Goal: Task Accomplishment & Management: Use online tool/utility

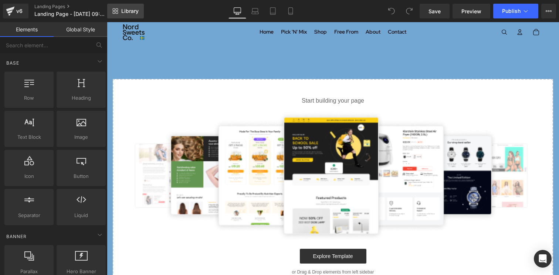
click at [128, 14] on span "Library" at bounding box center [129, 11] width 17 height 7
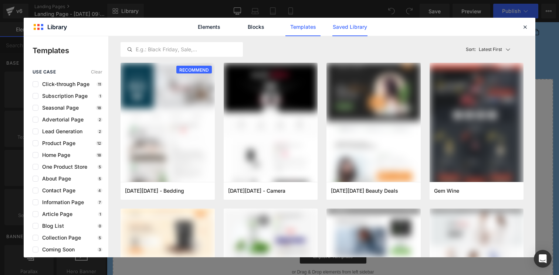
click at [0, 0] on link "Saved Library" at bounding box center [0, 0] width 0 height 0
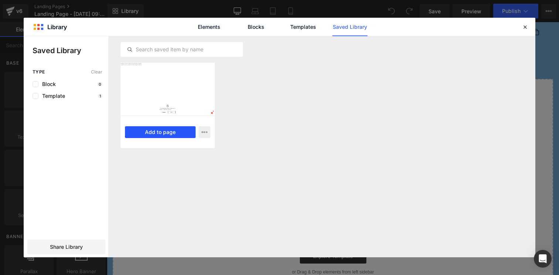
click at [166, 132] on button "Add to page" at bounding box center [160, 132] width 71 height 12
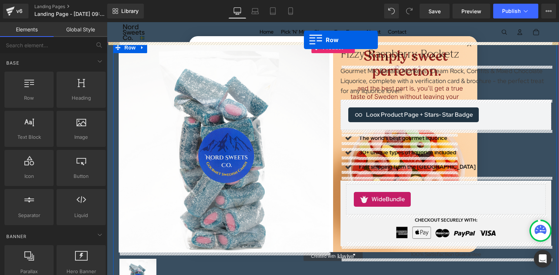
drag, startPoint x: 140, startPoint y: 113, endPoint x: 304, endPoint y: 40, distance: 179.5
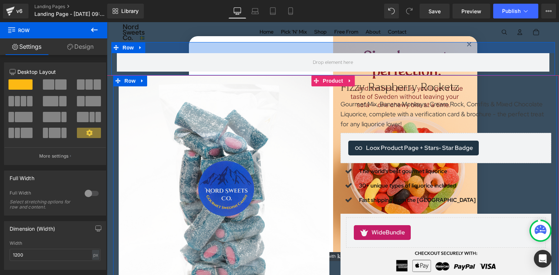
click at [469, 44] on div at bounding box center [333, 47] width 444 height 11
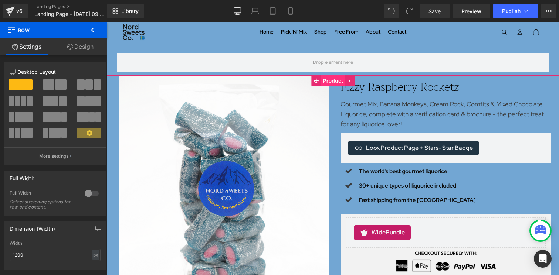
click at [329, 81] on span "Product" at bounding box center [333, 80] width 24 height 11
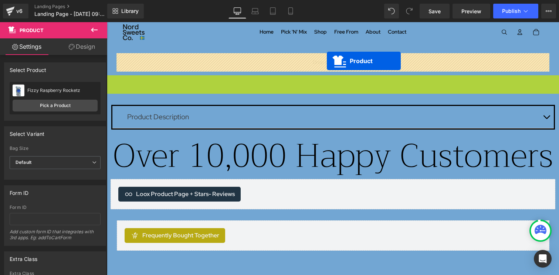
drag, startPoint x: 327, startPoint y: 79, endPoint x: 327, endPoint y: 61, distance: 18.5
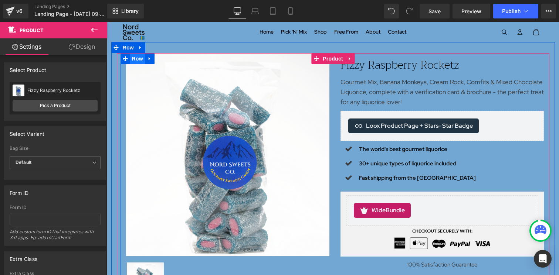
click at [138, 60] on span "Row" at bounding box center [137, 58] width 15 height 11
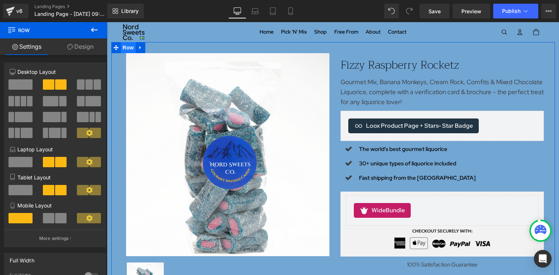
click at [126, 50] on span "Row" at bounding box center [128, 47] width 15 height 11
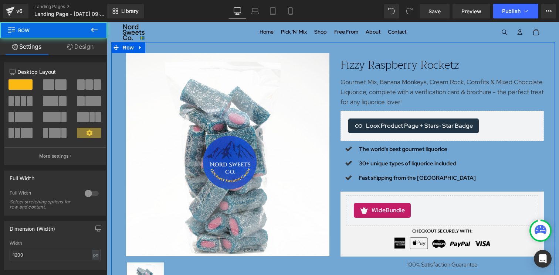
click at [88, 194] on div at bounding box center [92, 194] width 18 height 12
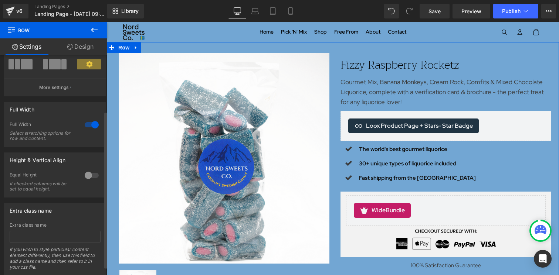
scroll to position [90, 0]
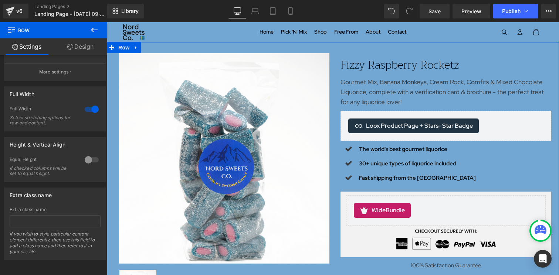
click at [70, 47] on icon at bounding box center [70, 47] width 6 height 6
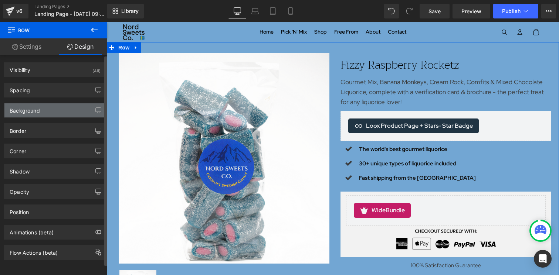
click at [42, 112] on div "Background" at bounding box center [54, 111] width 101 height 14
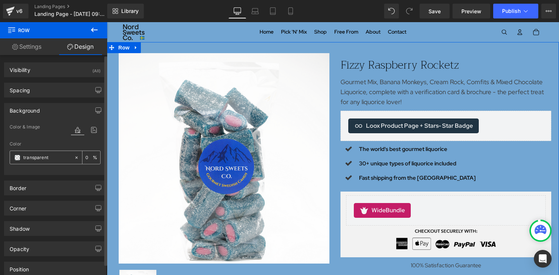
click at [21, 158] on div "transparent" at bounding box center [42, 157] width 64 height 13
click at [16, 158] on span at bounding box center [17, 158] width 6 height 6
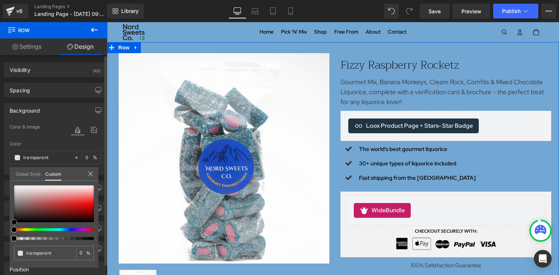
type input "#7c3a3a"
type input "100"
type input "#7c3a3a"
type input "100"
type input "#7b4141"
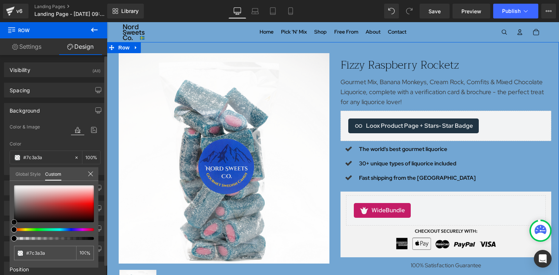
type input "#7b4141"
type input "#996060"
type input "#bfaaaa"
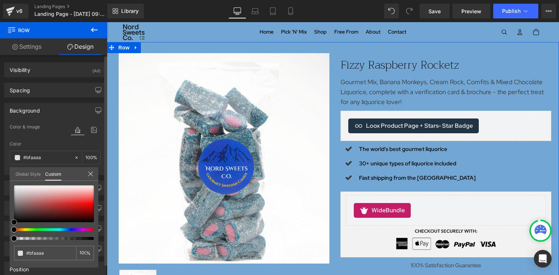
type input "#f3f1f1"
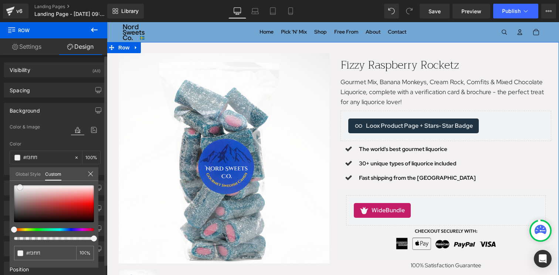
type input "#ffffff"
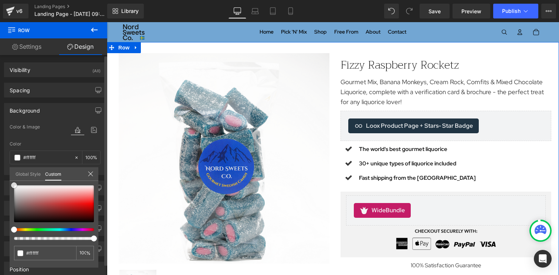
drag, startPoint x: 43, startPoint y: 209, endPoint x: 9, endPoint y: 174, distance: 48.6
click at [9, 174] on div "Background Color & Image color rgba(255, 255, 255, 1) Color #ffffff 100 % Image…" at bounding box center [55, 137] width 111 height 78
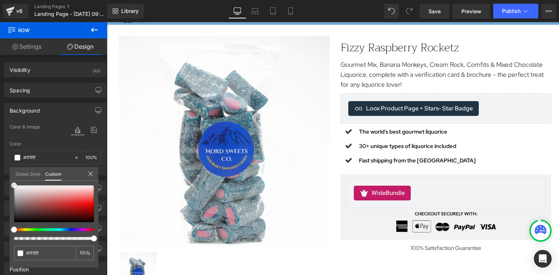
scroll to position [0, 0]
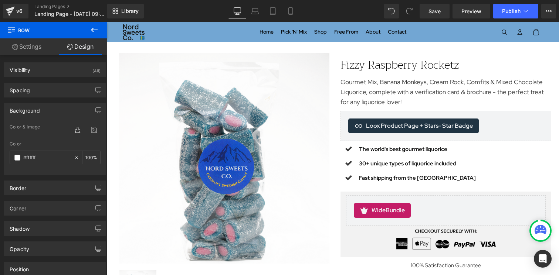
click at [513, 9] on span "Publish" at bounding box center [511, 11] width 18 height 6
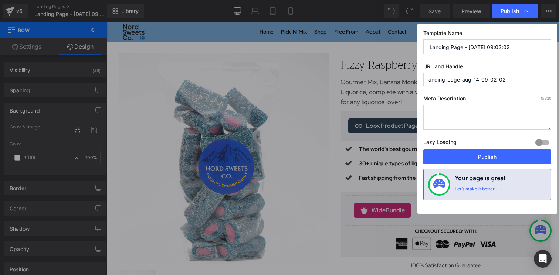
click at [462, 45] on input "Landing Page - Aug 14, 09:02:02" at bounding box center [487, 47] width 128 height 15
type input "bundle a"
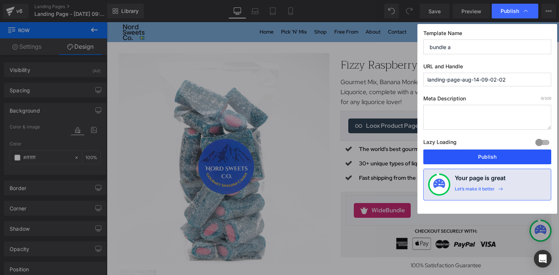
click at [498, 153] on button "Publish" at bounding box center [487, 157] width 128 height 15
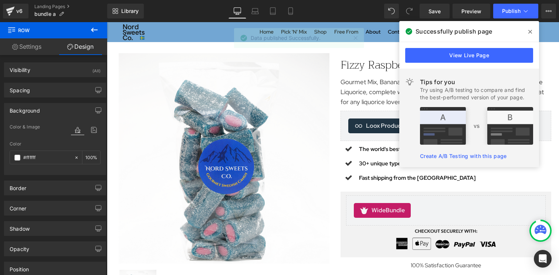
click at [532, 35] on span at bounding box center [530, 32] width 12 height 12
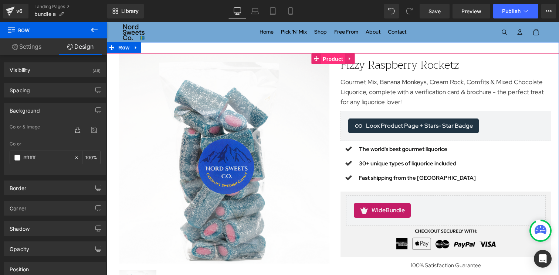
click at [329, 54] on span "Product" at bounding box center [333, 59] width 24 height 11
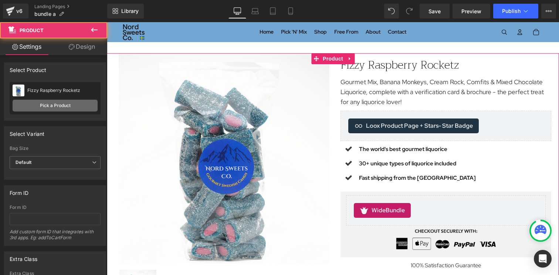
click at [58, 102] on link "Pick a Product" at bounding box center [55, 106] width 85 height 12
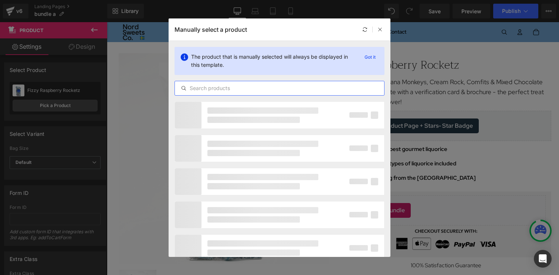
click at [211, 91] on input "text" at bounding box center [279, 88] width 209 height 9
type input "bundle a"
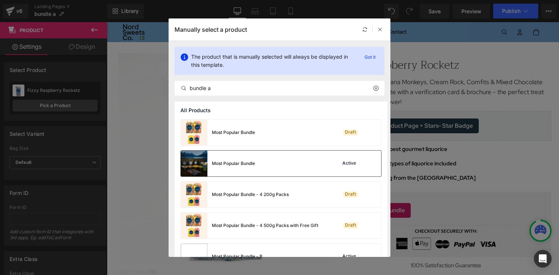
click at [250, 167] on div "Most Popular Bundle" at bounding box center [218, 164] width 74 height 26
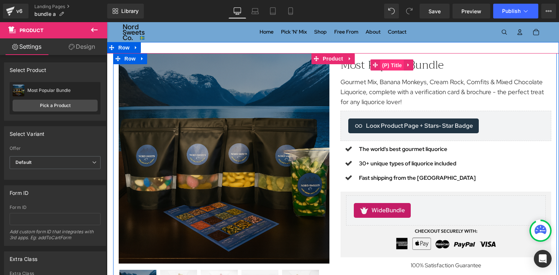
click at [389, 68] on span "(P) Title" at bounding box center [392, 65] width 24 height 11
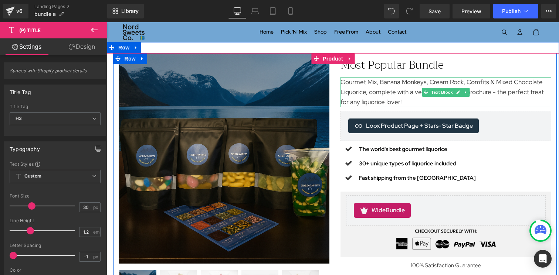
click at [369, 104] on p "Gourmet Mix, Banana Monkeys, Cream Rock, Comfits & Mixed Chocolate Liquorice, c…" at bounding box center [445, 92] width 211 height 30
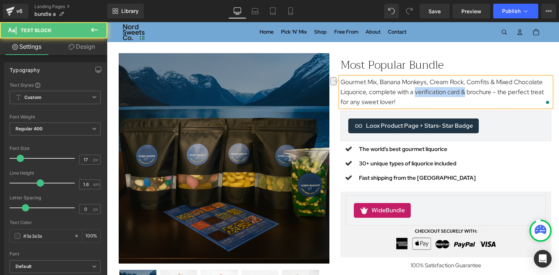
drag, startPoint x: 464, startPoint y: 93, endPoint x: 414, endPoint y: 92, distance: 49.5
click at [414, 92] on p "Gourmet Mix, Banana Monkeys, Cream Rock, Comfits & Mixed Chocolate Liquorice, c…" at bounding box center [445, 92] width 211 height 30
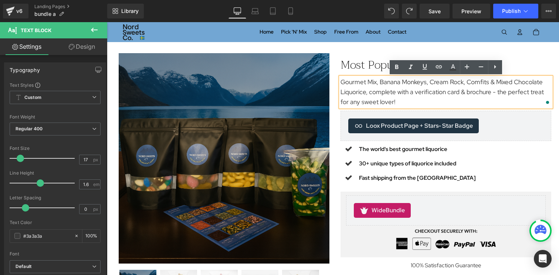
click at [409, 98] on p "Gourmet Mix, Banana Monkeys, Cream Rock, Comfits & Mixed Chocolate Liquorice, c…" at bounding box center [445, 92] width 211 height 30
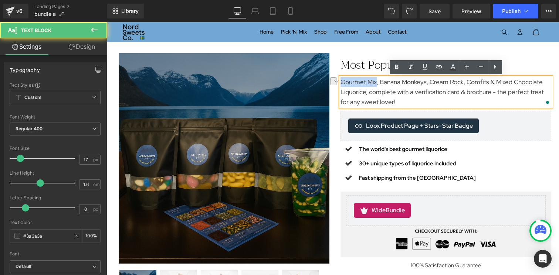
drag, startPoint x: 376, startPoint y: 83, endPoint x: 341, endPoint y: 83, distance: 35.5
click at [340, 83] on p "Gourmet Mix, Banana Monkeys, Cream Rock, Comfits & Mixed Chocolate Liquorice, c…" at bounding box center [445, 92] width 211 height 30
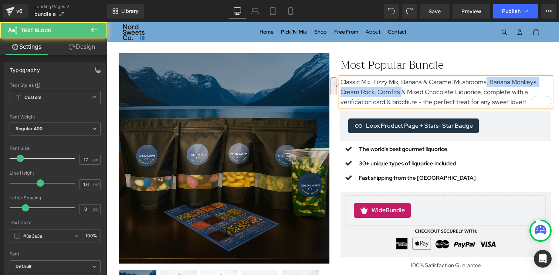
drag, startPoint x: 400, startPoint y: 93, endPoint x: 486, endPoint y: 83, distance: 86.8
click at [486, 83] on p "Classic Mix, Fizzy Mix, Banana & Caramel Mushrooms, Banana Monkeys, Cream Rock,…" at bounding box center [445, 92] width 211 height 30
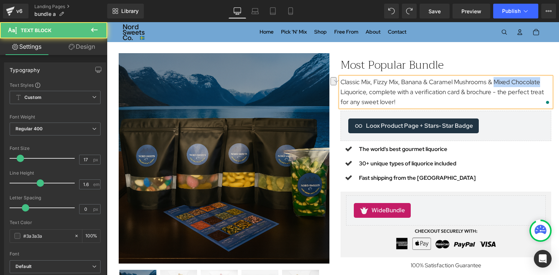
drag, startPoint x: 494, startPoint y: 83, endPoint x: 545, endPoint y: 82, distance: 51.0
click at [545, 82] on p "Classic Mix, Fizzy Mix, Banana & Caramel Mushrooms & Mixed Chocolate Liquorice,…" at bounding box center [445, 92] width 211 height 30
drag, startPoint x: 369, startPoint y: 94, endPoint x: 337, endPoint y: 90, distance: 32.4
click at [337, 90] on div "Most Popular Bundle (P) Title Classic Mix, Fizzy Mix, Banana & Caramel Mushroom…" at bounding box center [446, 161] width 222 height 217
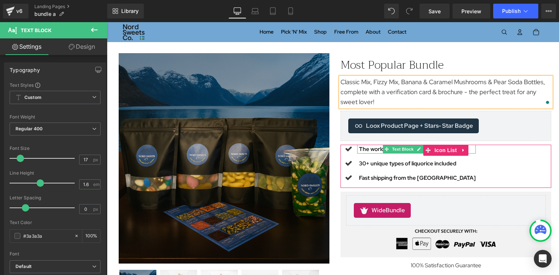
click at [372, 149] on b "The world's best gourmet liquorice" at bounding box center [403, 149] width 88 height 7
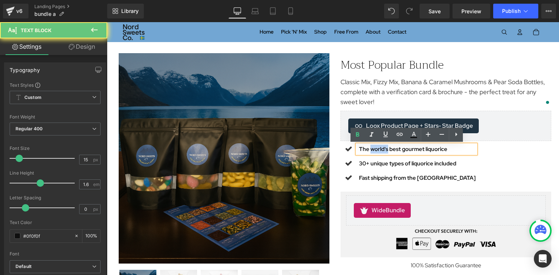
click at [372, 149] on b "The world's best gourmet liquorice" at bounding box center [403, 149] width 88 height 7
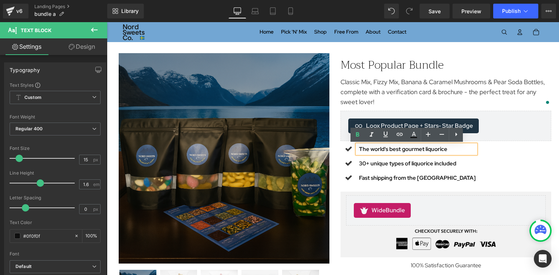
click at [430, 150] on b "The world's best gourmet liquorice" at bounding box center [403, 149] width 88 height 7
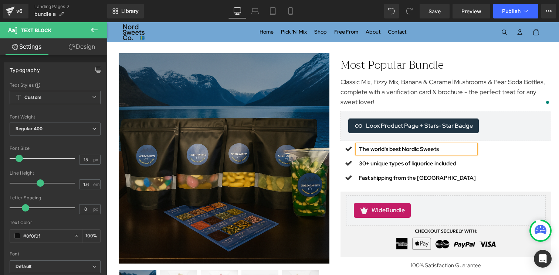
click at [392, 150] on b "The world's best Nordic Sweets" at bounding box center [399, 149] width 80 height 7
click at [373, 151] on b "The world's Best Nordic Sweets" at bounding box center [399, 149] width 80 height 7
click at [443, 162] on b "30+ unique types of liquorice included" at bounding box center [407, 163] width 97 height 7
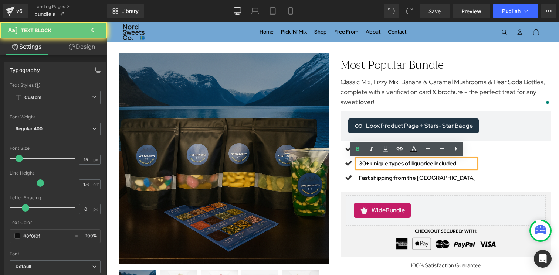
click at [421, 165] on b "30+ unique types of liquorice included" at bounding box center [407, 163] width 97 height 7
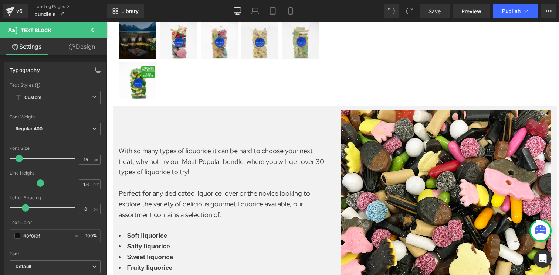
scroll to position [258, 0]
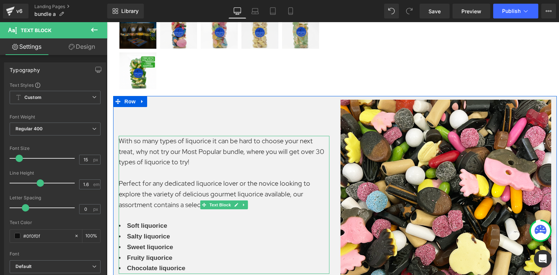
click at [207, 139] on span "With so many types of liquorice it can be hard to choose your next treat, why n…" at bounding box center [222, 152] width 206 height 30
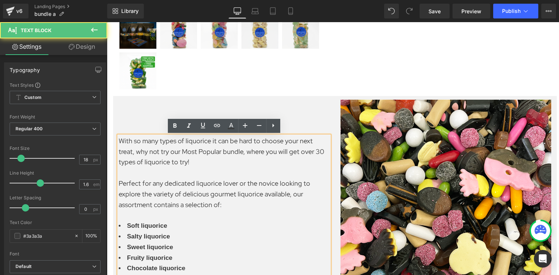
click at [201, 141] on span "With so many types of liquorice it can be hard to choose your next treat, why n…" at bounding box center [222, 152] width 206 height 30
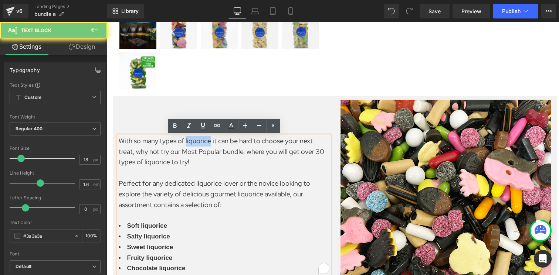
click at [201, 141] on span "With so many types of liquorice it can be hard to choose your next treat, why n…" at bounding box center [222, 152] width 206 height 30
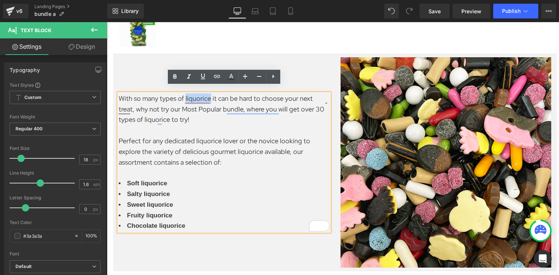
scroll to position [308, 0]
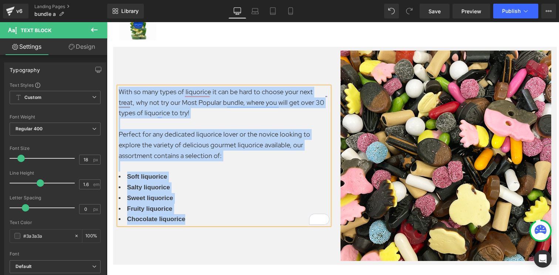
copy div "With so many types of liquorice it can be hard to choose your next treat, why n…"
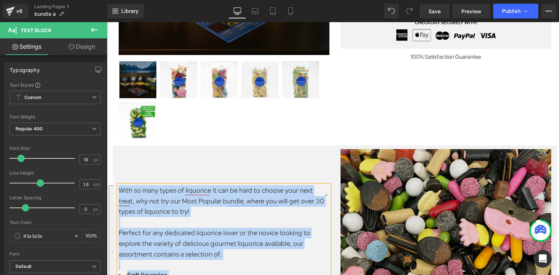
scroll to position [0, 0]
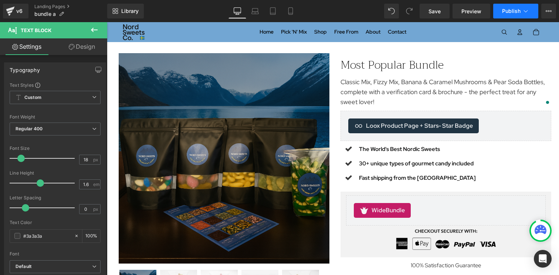
click at [513, 6] on button "Publish" at bounding box center [515, 11] width 45 height 15
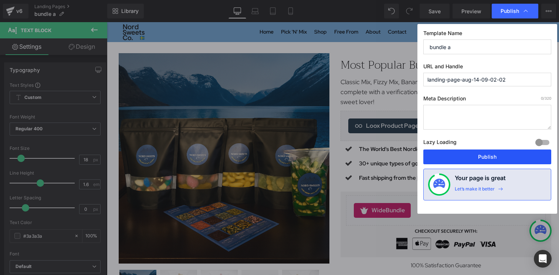
click at [452, 156] on button "Publish" at bounding box center [487, 157] width 128 height 15
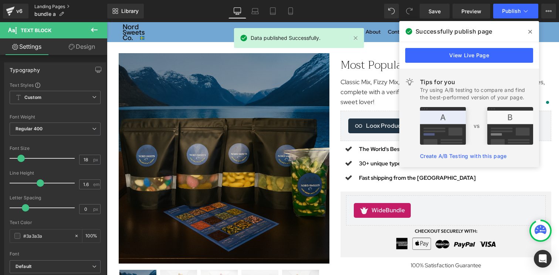
click at [51, 7] on link "Landing Pages" at bounding box center [70, 7] width 73 height 6
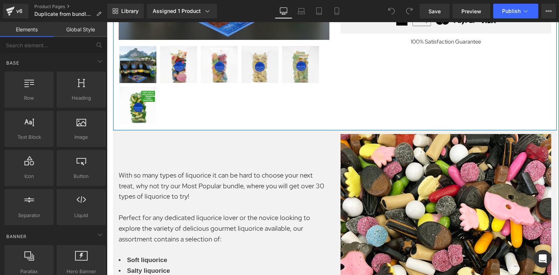
scroll to position [246, 0]
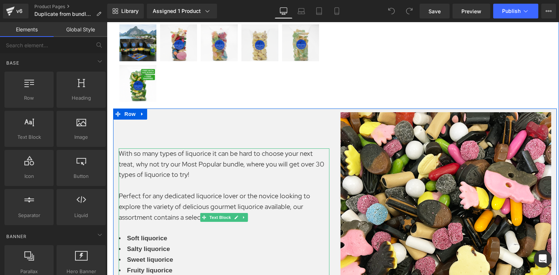
click at [190, 201] on p "Perfect for any dedicated liquorice lover or the novice looking to explore the …" at bounding box center [224, 207] width 211 height 32
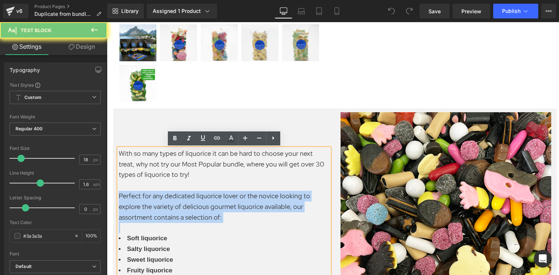
click at [190, 201] on p "Perfect for any dedicated liquorice lover or the novice looking to explore the …" at bounding box center [224, 207] width 211 height 32
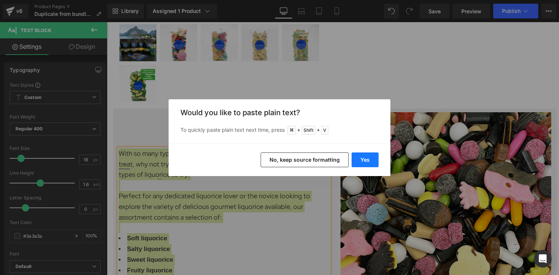
click at [370, 162] on button "Yes" at bounding box center [365, 160] width 27 height 15
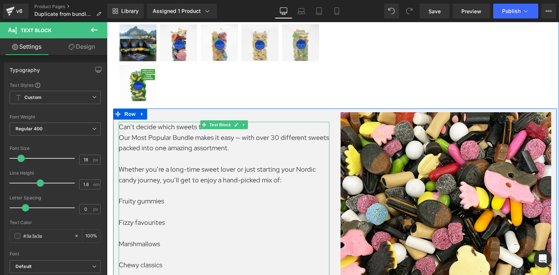
click at [136, 243] on p "Marshmallows" at bounding box center [224, 244] width 211 height 11
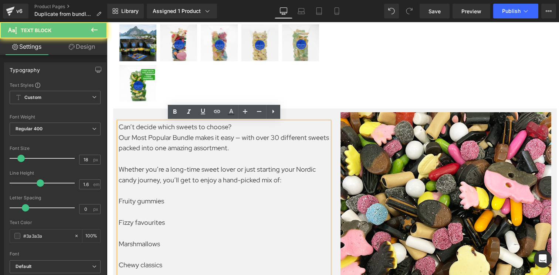
click at [136, 243] on p "Marshmallows" at bounding box center [224, 244] width 211 height 11
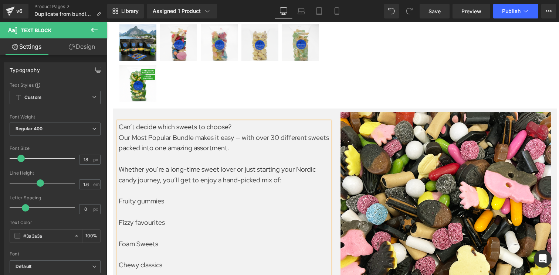
click at [139, 245] on p "Foam Sweets" at bounding box center [224, 244] width 211 height 11
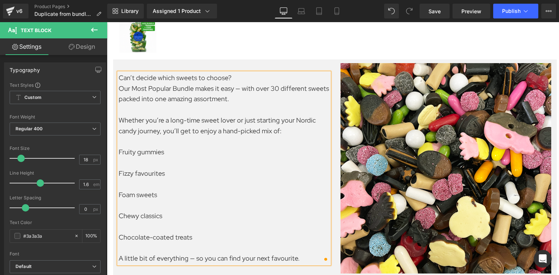
scroll to position [298, 0]
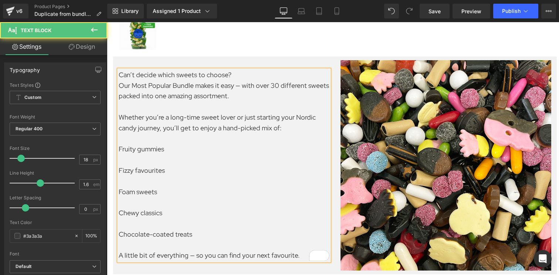
click at [129, 234] on p "Chocolate-coated treats" at bounding box center [224, 235] width 211 height 11
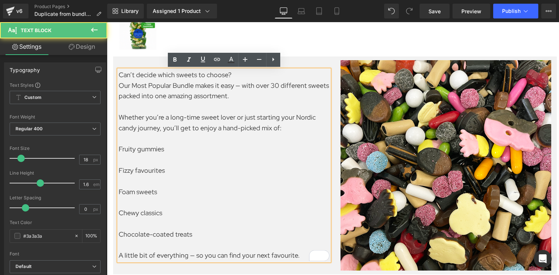
click at [129, 234] on p "Chocolate-coated treats" at bounding box center [224, 235] width 211 height 11
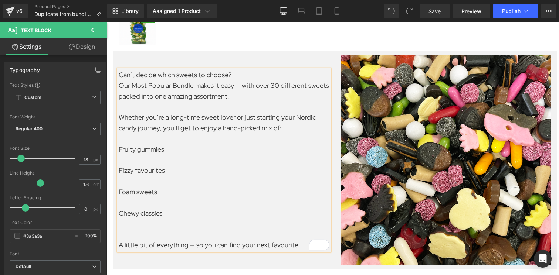
scroll to position [308, 0]
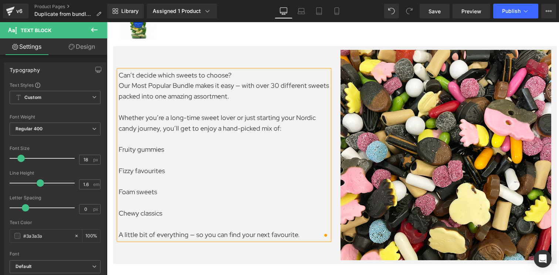
click at [119, 213] on div "Can’t decide which sweets to choose? Our Most Popular Bundle makes it easy — wi…" at bounding box center [224, 155] width 211 height 170
click at [119, 214] on div "Can’t decide which sweets to choose? Our Most Popular Bundle makes it easy — wi…" at bounding box center [224, 155] width 211 height 170
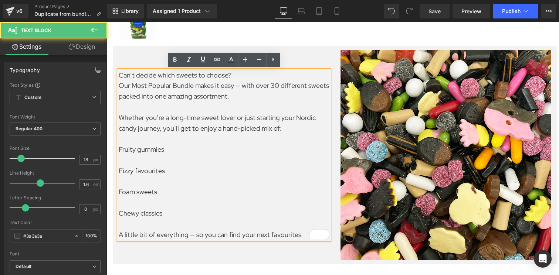
click at [119, 214] on p "Chewy classics" at bounding box center [224, 214] width 211 height 11
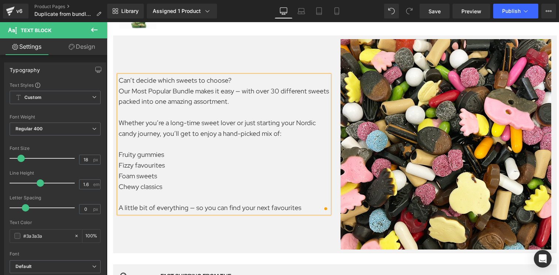
scroll to position [325, 0]
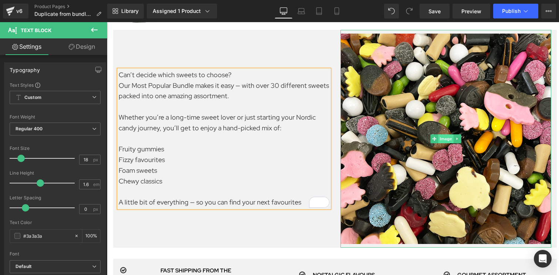
click at [441, 138] on span "Image" at bounding box center [446, 139] width 16 height 9
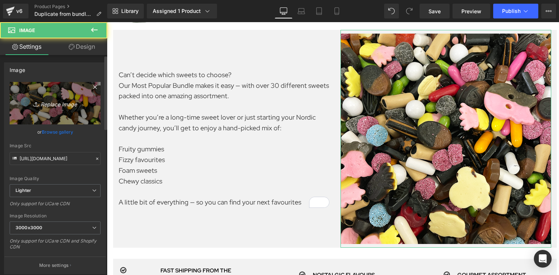
click at [62, 96] on link "Replace Image" at bounding box center [55, 103] width 91 height 43
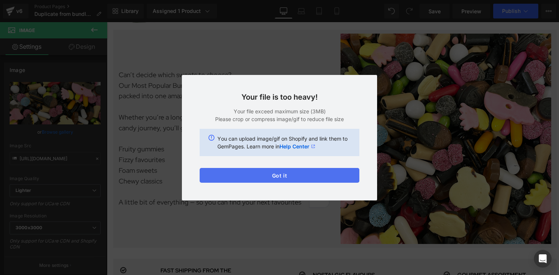
click at [265, 176] on button "Got it" at bounding box center [280, 175] width 160 height 15
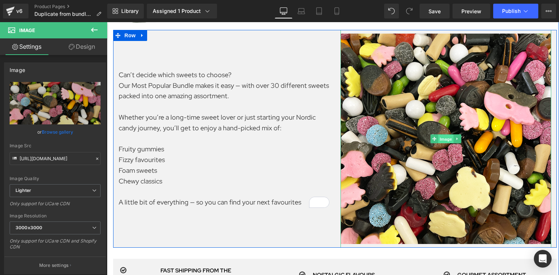
click at [444, 138] on span "Image" at bounding box center [446, 139] width 16 height 9
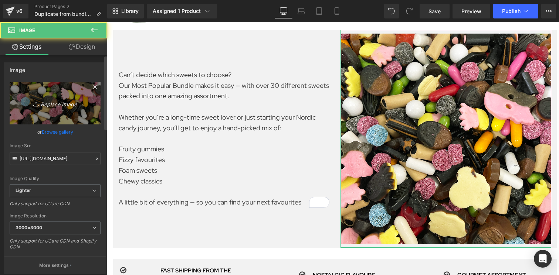
click at [45, 106] on icon "Replace Image" at bounding box center [55, 103] width 59 height 9
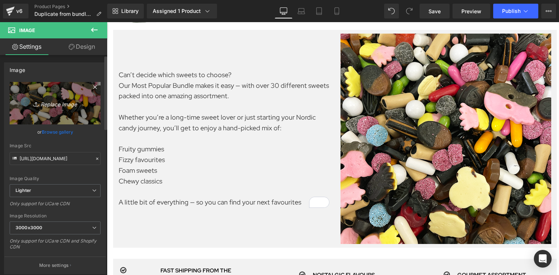
type input "C:\fakepath\bundle 70 %.png"
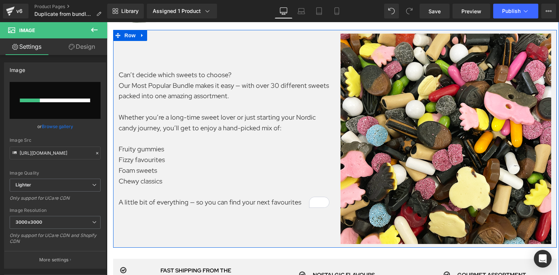
click at [169, 83] on p "Our Most Popular Bundle makes it easy — with over 30 different sweets packed in…" at bounding box center [224, 91] width 211 height 21
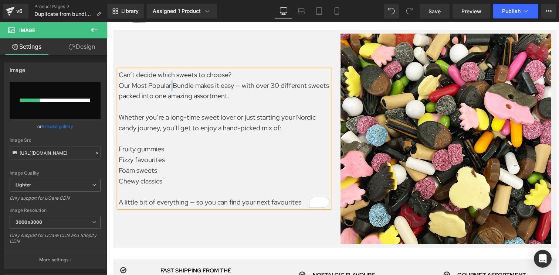
click at [169, 83] on p "Our Most Popular Bundle makes it easy — with over 30 different sweets packed in…" at bounding box center [224, 91] width 211 height 21
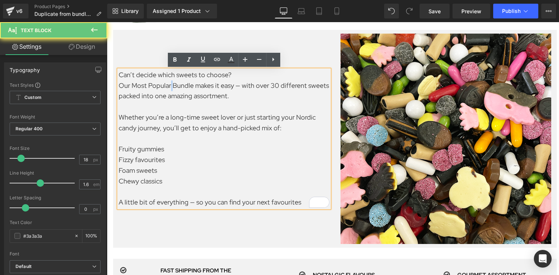
click at [167, 74] on p "Can’t decide which sweets to choose?" at bounding box center [224, 75] width 211 height 11
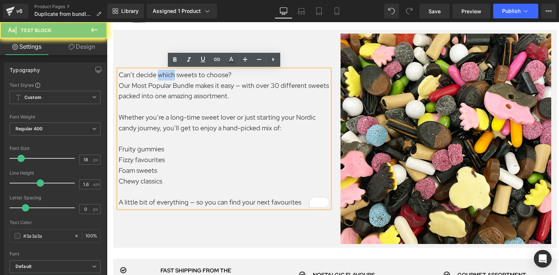
click at [167, 74] on p "Can’t decide which sweets to choose?" at bounding box center [224, 75] width 211 height 11
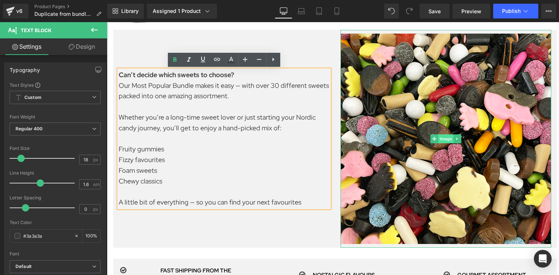
click at [447, 140] on span "Image" at bounding box center [446, 139] width 16 height 9
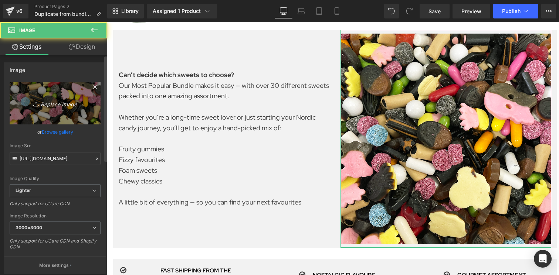
click at [48, 106] on icon "Replace Image" at bounding box center [55, 103] width 59 height 9
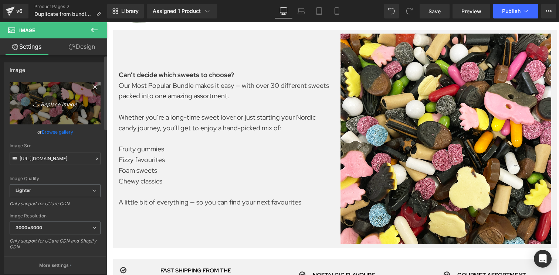
type input "C:\fakepath\bundle 70 %.png"
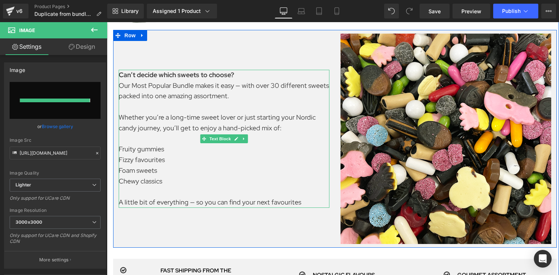
type input "https://ucarecdn.com/62236d29-8ee1-4cab-89f3-a4e1adc9583d/-/format/auto/-/previ…"
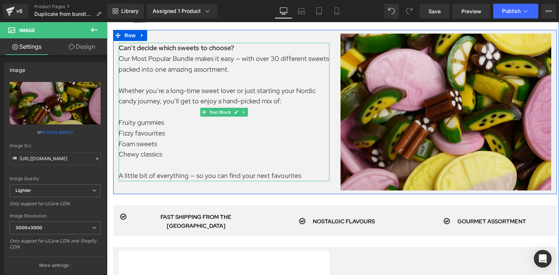
click at [279, 61] on p "Our Most Popular Bundle makes it easy — with over 30 different sweets packed in…" at bounding box center [224, 64] width 211 height 21
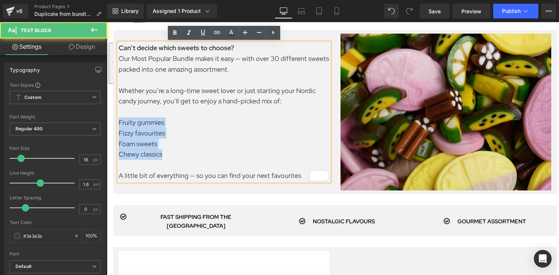
drag, startPoint x: 168, startPoint y: 156, endPoint x: 112, endPoint y: 124, distance: 64.2
click at [112, 124] on div "Sale Off (P) Image" at bounding box center [333, 190] width 452 height 923
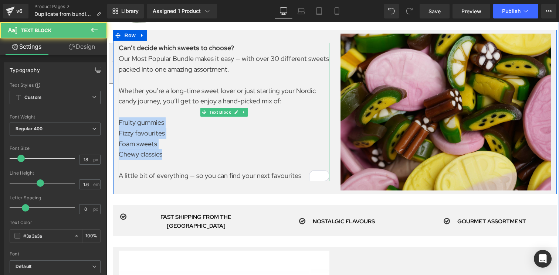
click at [135, 127] on p "Fruity gummies" at bounding box center [224, 123] width 211 height 11
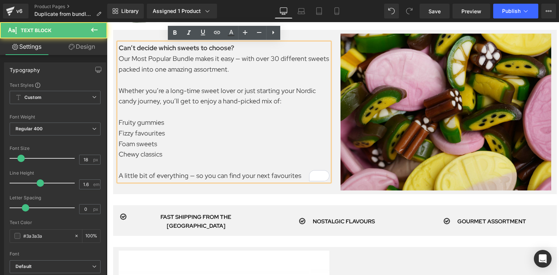
click at [119, 122] on p "Fruity gummies" at bounding box center [224, 123] width 211 height 11
drag, startPoint x: 159, startPoint y: 155, endPoint x: 118, endPoint y: 121, distance: 53.8
click at [119, 121] on div "Can’t decide which sweets to choose? Our Most Popular Bundle makes it easy — wi…" at bounding box center [224, 112] width 211 height 138
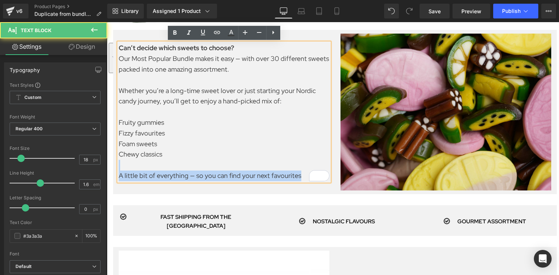
click at [166, 156] on p "Chewy classics" at bounding box center [224, 154] width 211 height 11
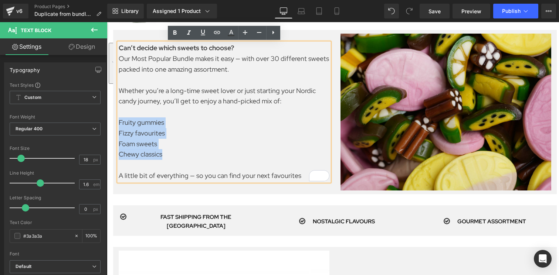
drag, startPoint x: 165, startPoint y: 156, endPoint x: 119, endPoint y: 121, distance: 57.2
click at [119, 121] on div "Can’t decide which sweets to choose? Our Most Popular Bundle makes it easy — wi…" at bounding box center [224, 112] width 211 height 138
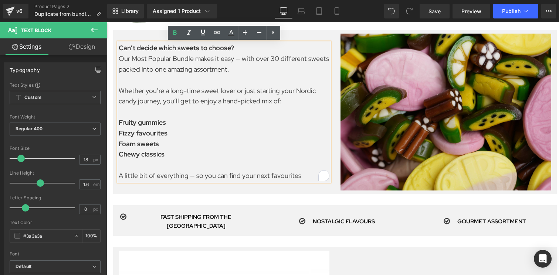
click at [299, 175] on p "A little bit of everything — so you can find your next favourites" at bounding box center [224, 176] width 211 height 11
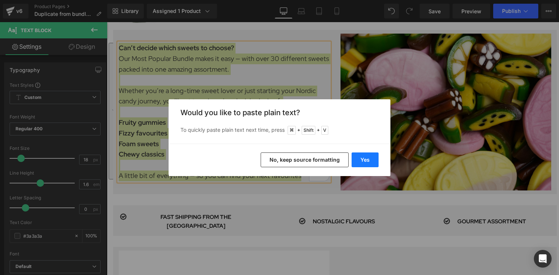
click at [362, 157] on button "Yes" at bounding box center [365, 160] width 27 height 15
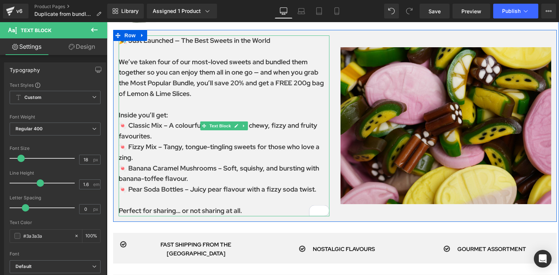
click at [252, 202] on p "To enrich screen reader interactions, please activate Accessibility in Grammarl…" at bounding box center [224, 200] width 211 height 11
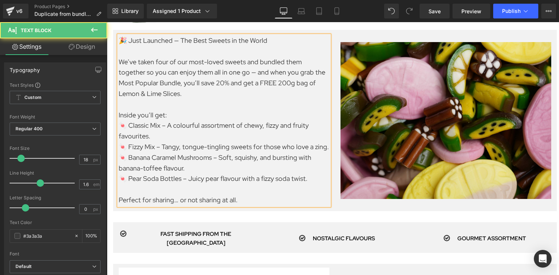
click at [222, 126] on p "🍬 Classic Mix – A colourful assortment of chewy, fizzy and fruity favourites." at bounding box center [224, 131] width 211 height 21
click at [197, 41] on p "🎉 Just Launched — The Best Sweets in the World" at bounding box center [224, 40] width 211 height 11
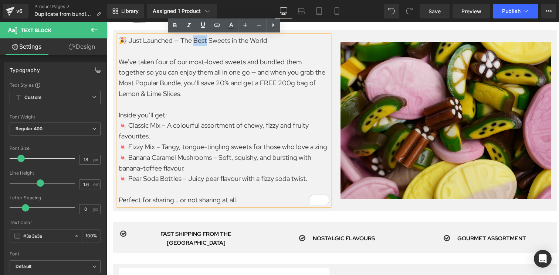
click at [197, 41] on p "🎉 Just Launched — The Best Sweets in the World" at bounding box center [224, 40] width 211 height 11
click at [198, 103] on p "To enrich screen reader interactions, please activate Accessibility in Grammarl…" at bounding box center [224, 104] width 211 height 11
drag, startPoint x: 195, startPoint y: 95, endPoint x: 201, endPoint y: 91, distance: 7.1
click at [201, 91] on p "We’ve taken four of our most-loved sweets and bundled them together so you can …" at bounding box center [224, 78] width 211 height 43
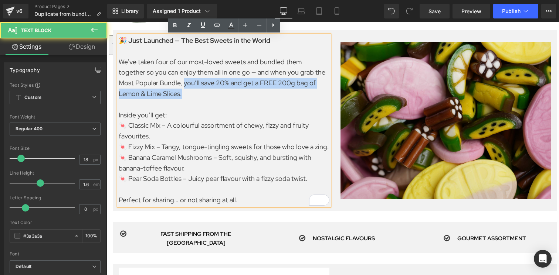
drag, startPoint x: 166, startPoint y: 84, endPoint x: 166, endPoint y: 95, distance: 11.1
click at [166, 95] on p "We’ve taken four of our most-loved sweets and bundled them together so you can …" at bounding box center [224, 78] width 211 height 43
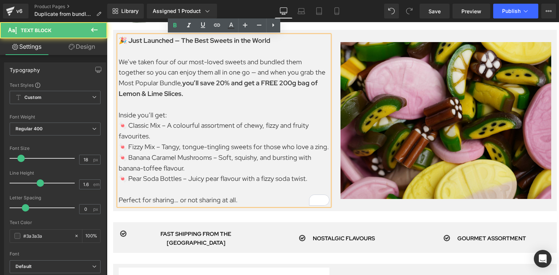
click at [161, 97] on p "We’ve taken four of our most-loved sweets and bundled them together so you can …" at bounding box center [224, 78] width 211 height 43
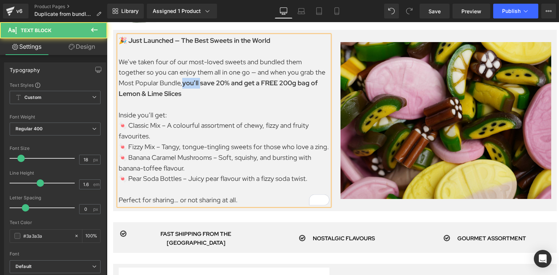
drag, startPoint x: 183, startPoint y: 86, endPoint x: 166, endPoint y: 87, distance: 17.0
click at [166, 87] on strong "you’ll save 20% and get a FREE 200g bag of Lemon & Lime Slices" at bounding box center [218, 88] width 199 height 19
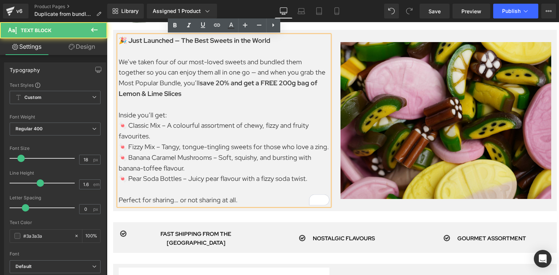
click at [167, 100] on p "To enrich screen reader interactions, please activate Accessibility in Grammarl…" at bounding box center [224, 104] width 211 height 11
drag, startPoint x: 153, startPoint y: 147, endPoint x: 128, endPoint y: 147, distance: 25.1
click at [128, 147] on p "🍬 Fizzy Mix – Tangy, tongue-tingling sweets for those who love a zing." at bounding box center [224, 147] width 211 height 11
drag, startPoint x: 158, startPoint y: 127, endPoint x: 128, endPoint y: 127, distance: 29.9
click at [128, 127] on p "🍬 Classic Mix – A colourful assortment of chewy, fizzy and fruity favourites." at bounding box center [224, 131] width 211 height 21
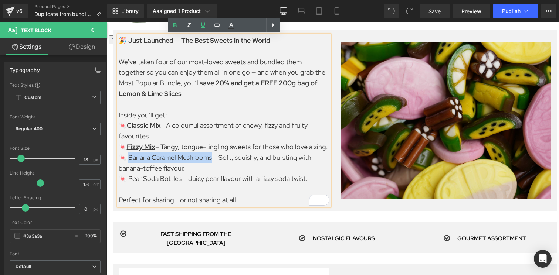
drag, startPoint x: 211, startPoint y: 158, endPoint x: 127, endPoint y: 158, distance: 83.9
click at [127, 158] on p "🍬 Banana Caramel Mushrooms – Soft, squishy, and bursting with banana-toffee fla…" at bounding box center [224, 163] width 211 height 21
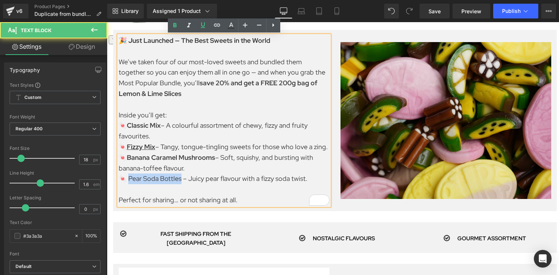
drag, startPoint x: 162, startPoint y: 179, endPoint x: 127, endPoint y: 179, distance: 34.8
click at [127, 179] on p "🍬 Pear Soda Bottles – Juicy pear flavour with a fizzy soda twist." at bounding box center [224, 179] width 211 height 11
drag, startPoint x: 126, startPoint y: 179, endPoint x: 180, endPoint y: 179, distance: 53.6
click at [180, 179] on strong "Pear Soda Bottles" at bounding box center [154, 178] width 55 height 9
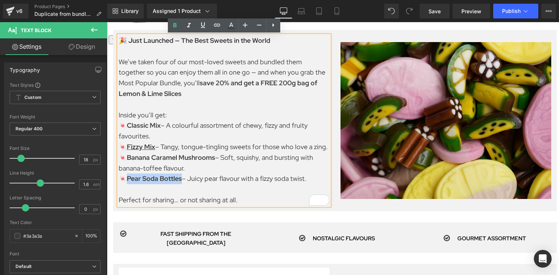
drag, startPoint x: 182, startPoint y: 180, endPoint x: 128, endPoint y: 180, distance: 54.7
click at [128, 180] on p "🍬 Pear Soda Bottles – Juicy pear flavour with a fizzy soda twist." at bounding box center [224, 179] width 211 height 11
drag, startPoint x: 215, startPoint y: 159, endPoint x: 129, endPoint y: 159, distance: 86.1
click at [129, 159] on p "🍬 Banana Caramel Mushrooms – Soft, squishy, and bursting with banana-toffee fla…" at bounding box center [224, 163] width 211 height 21
click at [200, 174] on p "🍬 Pear Soda Bottles – Juicy pear flavour with a fizzy soda twist." at bounding box center [224, 179] width 211 height 11
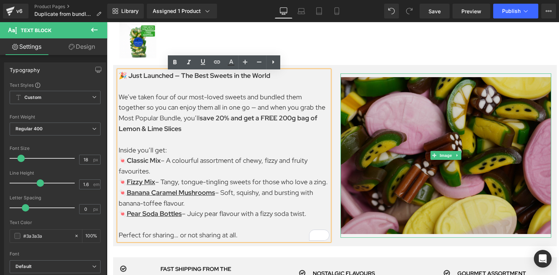
scroll to position [288, 0]
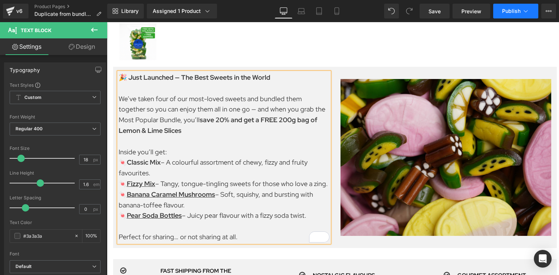
click at [511, 13] on span "Publish" at bounding box center [511, 11] width 18 height 6
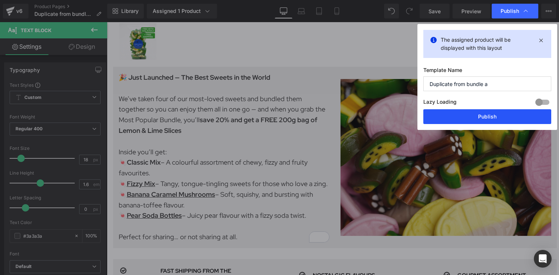
drag, startPoint x: 456, startPoint y: 114, endPoint x: 265, endPoint y: 105, distance: 191.0
click at [456, 114] on button "Publish" at bounding box center [487, 116] width 128 height 15
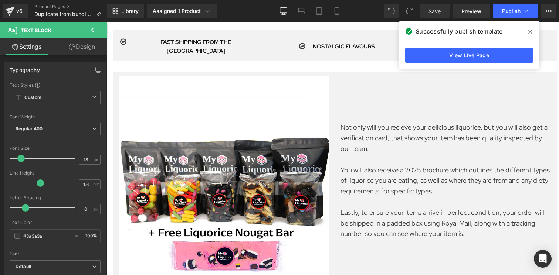
scroll to position [521, 0]
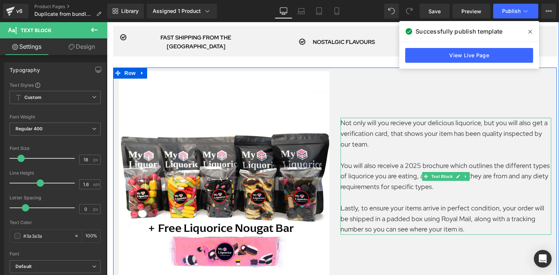
click at [388, 166] on p "You will also receive a 2025 brochure which outlines the different types of liq…" at bounding box center [445, 177] width 211 height 32
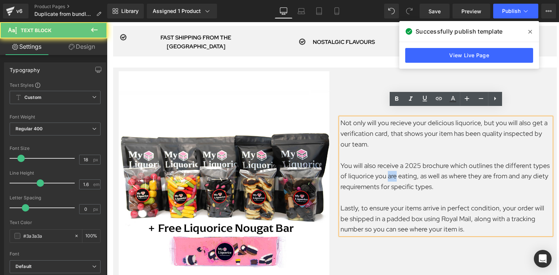
click at [388, 166] on p "You will also receive a 2025 brochure which outlines the different types of liq…" at bounding box center [445, 177] width 211 height 32
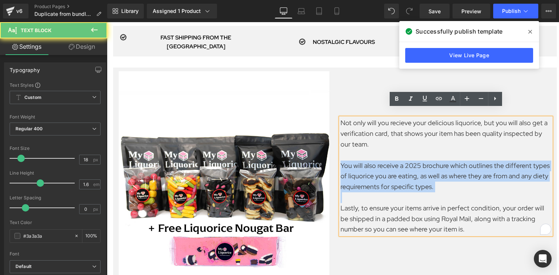
click at [388, 166] on p "You will also receive a 2025 brochure which outlines the different types of liq…" at bounding box center [445, 177] width 211 height 32
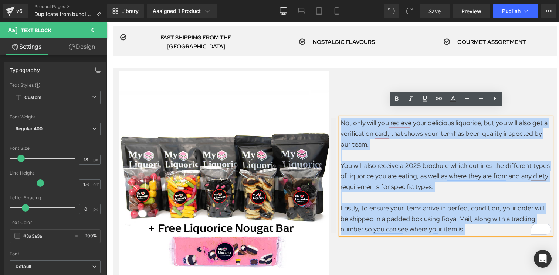
copy div "Not only will you recieve your delicious liquorice, but you will also get a ver…"
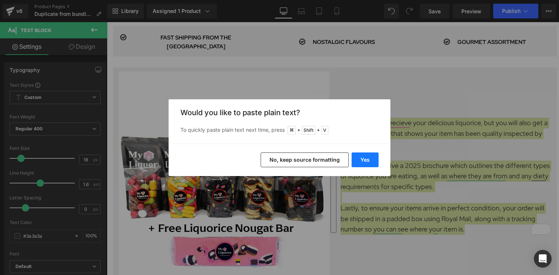
click at [363, 157] on button "Yes" at bounding box center [365, 160] width 27 height 15
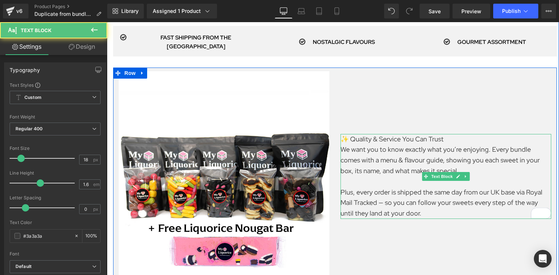
click at [451, 134] on p "✨ Quality & Service You Can Trust" at bounding box center [445, 139] width 211 height 11
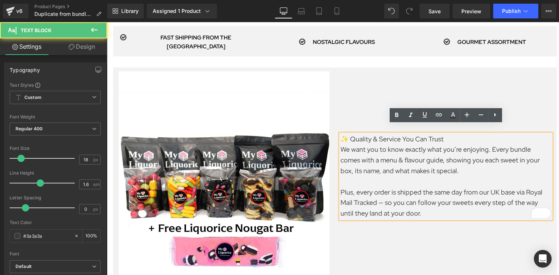
scroll to position [516, 0]
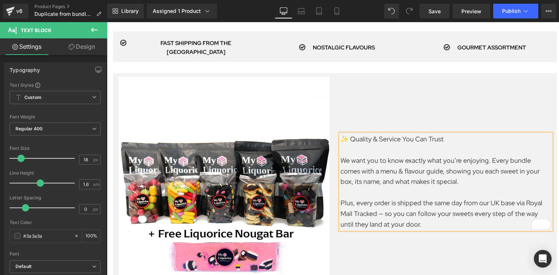
click at [403, 134] on p "✨ Quality & Service You Can Trust" at bounding box center [445, 139] width 211 height 11
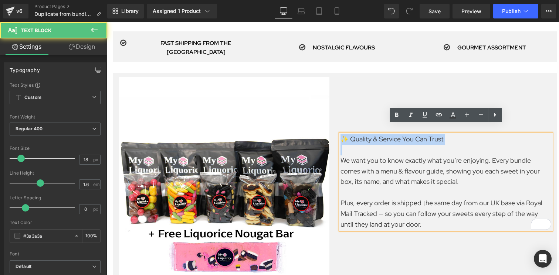
click at [403, 134] on p "✨ Quality & Service You Can Trust" at bounding box center [445, 139] width 211 height 11
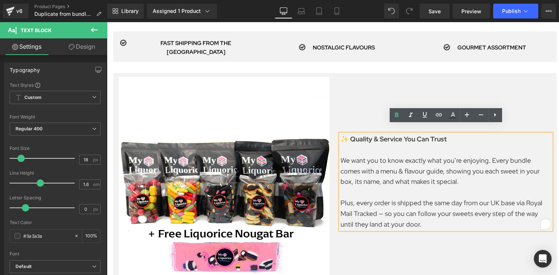
click at [431, 187] on p "To enrich screen reader interactions, please activate Accessibility in Grammarl…" at bounding box center [445, 192] width 211 height 11
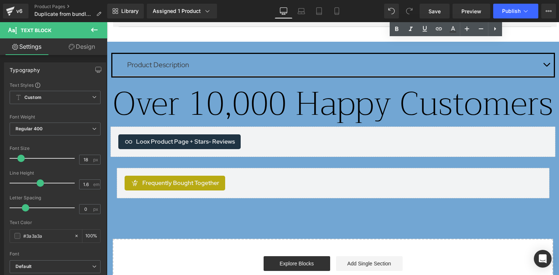
scroll to position [837, 0]
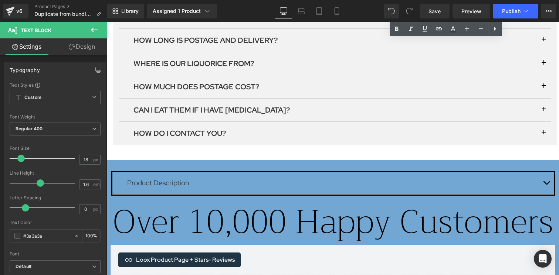
click at [226, 178] on p "Product Description" at bounding box center [333, 183] width 412 height 11
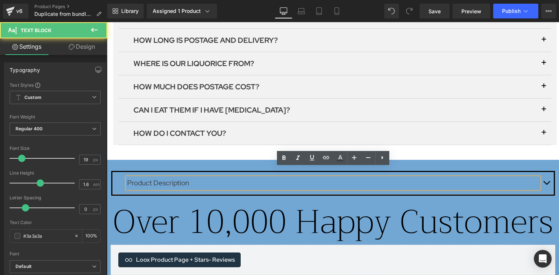
click at [209, 178] on p "Product Description" at bounding box center [333, 183] width 412 height 11
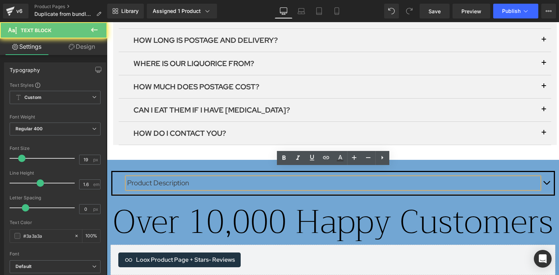
click at [209, 178] on p "Product Description" at bounding box center [333, 183] width 412 height 11
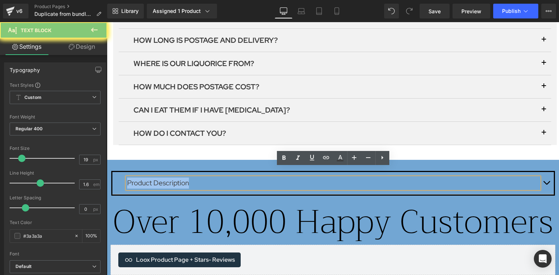
click at [209, 178] on p "Product Description" at bounding box center [333, 183] width 412 height 11
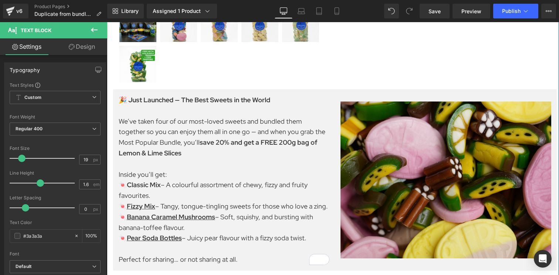
scroll to position [257, 0]
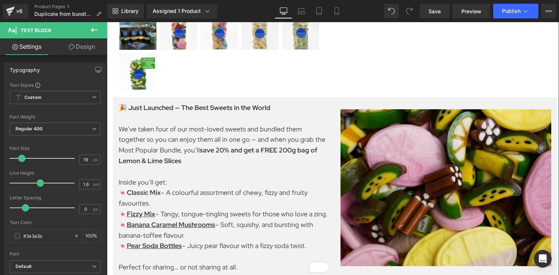
click at [201, 248] on p "🍬 Pear Soda Bottles – Juicy pear flavour with a fizzy soda twist." at bounding box center [224, 246] width 211 height 11
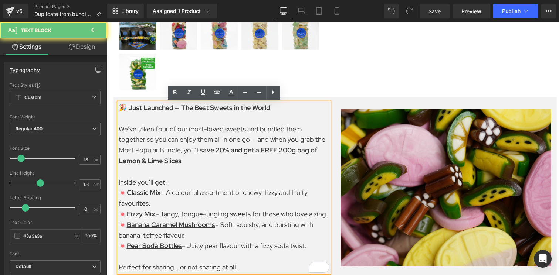
click at [201, 248] on p "🍬 Pear Soda Bottles – Juicy pear flavour with a fizzy soda twist." at bounding box center [224, 246] width 211 height 11
click at [203, 247] on p "🍬 Pear Soda Bottles – Juicy pear flavour with a fizzy soda twist." at bounding box center [224, 246] width 211 height 11
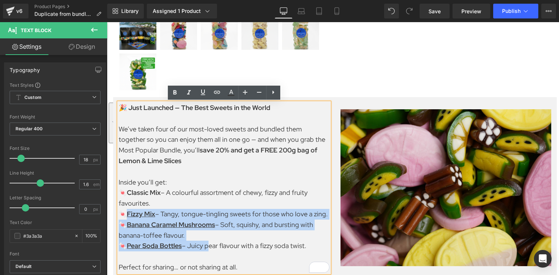
drag, startPoint x: 207, startPoint y: 247, endPoint x: 125, endPoint y: 216, distance: 87.5
click at [125, 216] on div "🎉 Just Launched — The Best Sweets in the World We’ve taken four of our most-lov…" at bounding box center [224, 188] width 211 height 170
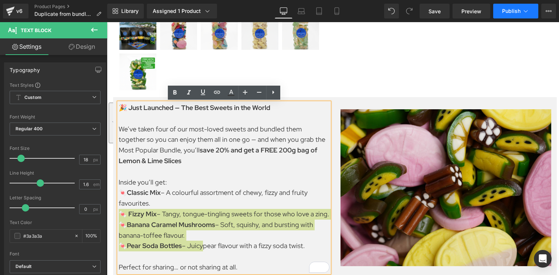
click at [512, 7] on button "Publish" at bounding box center [515, 11] width 45 height 15
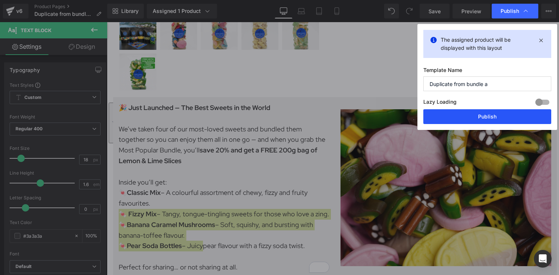
drag, startPoint x: 468, startPoint y: 117, endPoint x: 361, endPoint y: 94, distance: 109.2
click at [468, 117] on button "Publish" at bounding box center [487, 116] width 128 height 15
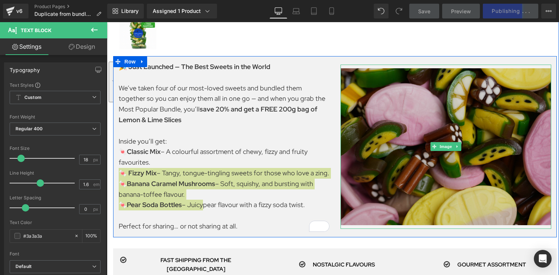
scroll to position [307, 0]
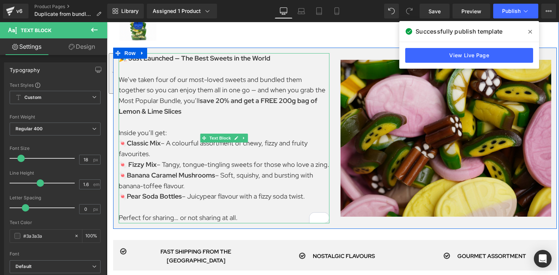
click at [296, 90] on p "We’ve taken four of our most-loved sweets and bundled them together so you can …" at bounding box center [224, 96] width 211 height 43
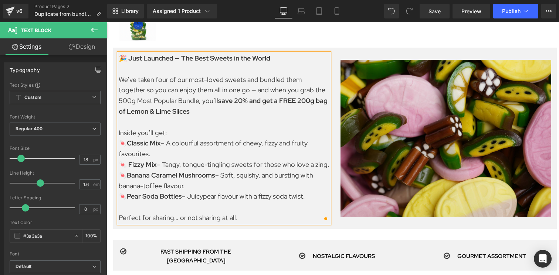
click at [259, 116] on p "We’ve taken four of our most-loved sweets and bundled them together so you can …" at bounding box center [224, 96] width 211 height 43
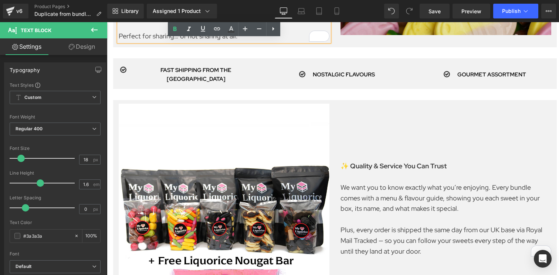
scroll to position [482, 0]
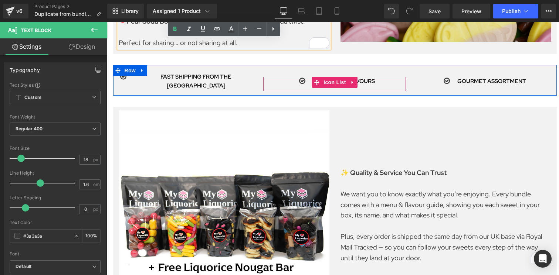
click at [365, 79] on icon at bounding box center [363, 81] width 4 height 4
click at [365, 77] on link at bounding box center [367, 81] width 8 height 9
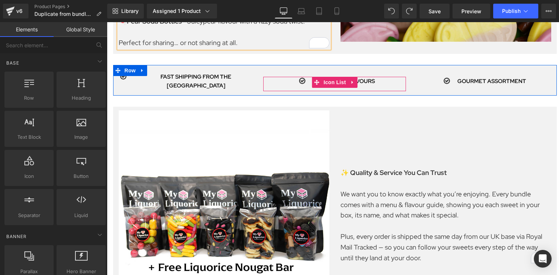
click at [384, 77] on div "Icon NOSTALGIC FLAVOURS Text Block" at bounding box center [334, 84] width 143 height 14
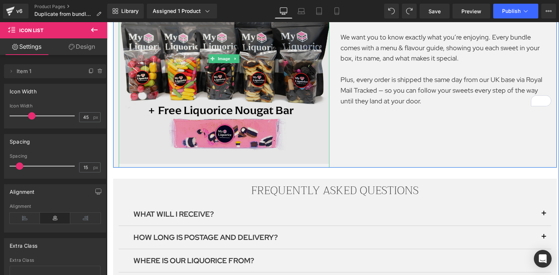
scroll to position [731, 0]
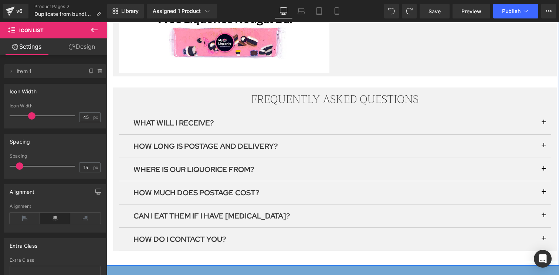
click at [216, 117] on div "WHAT WILL I RECEIVE?" at bounding box center [334, 123] width 403 height 12
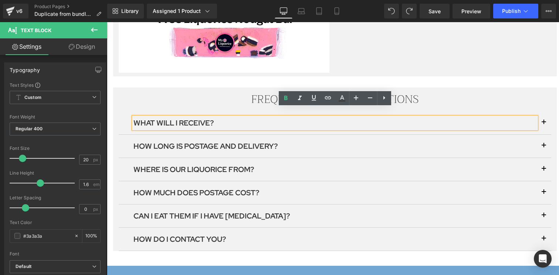
click at [544, 125] on span "button" at bounding box center [544, 125] width 0 height 0
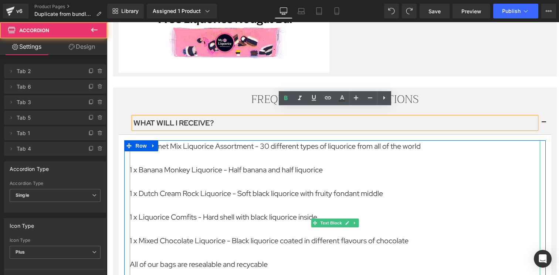
click at [260, 164] on p "1 x Banana Monkey Liquorice - Half banana and half liquorice" at bounding box center [335, 170] width 410 height 12
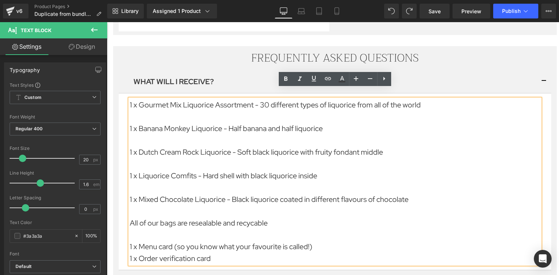
scroll to position [773, 0]
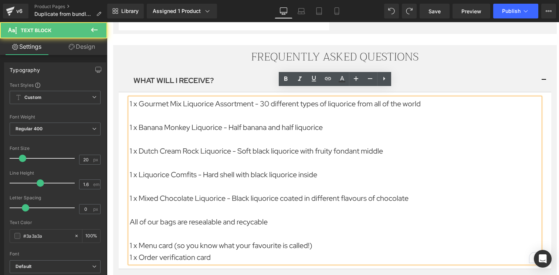
drag, startPoint x: 267, startPoint y: 105, endPoint x: 202, endPoint y: 105, distance: 64.3
click at [202, 105] on div "1 x Gourmet Mix Liquorice Assortment - 30 different types of liquorice from all…" at bounding box center [335, 181] width 410 height 166
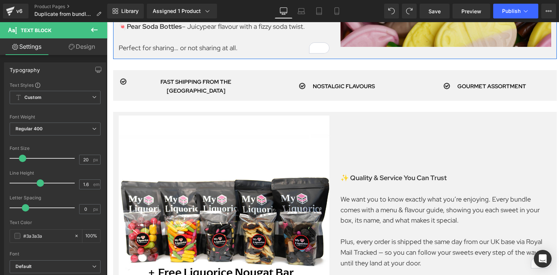
scroll to position [445, 0]
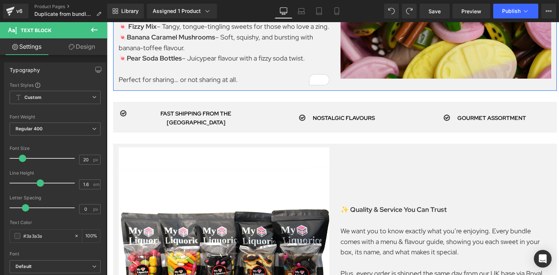
click at [220, 47] on p "🍬 Banana Caramel Mushrooms – Soft, squishy, and bursting with banana-toffee fla…" at bounding box center [224, 42] width 211 height 21
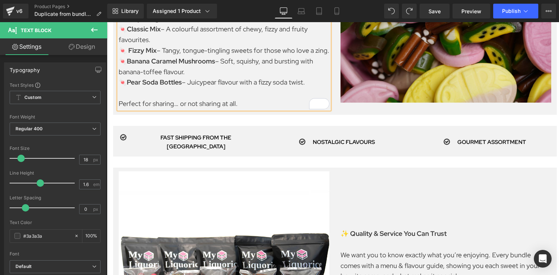
scroll to position [407, 0]
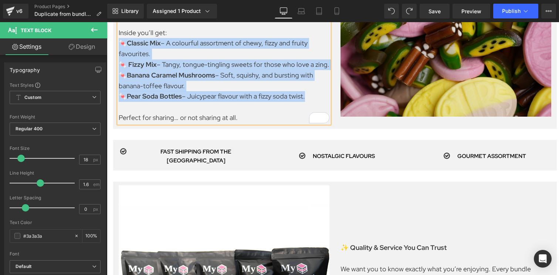
drag, startPoint x: 278, startPoint y: 91, endPoint x: 120, endPoint y: 45, distance: 164.4
click at [120, 45] on div "🎉 Just Launched — The Best Sweets in the World We’ve taken four of our most-lov…" at bounding box center [224, 38] width 211 height 170
copy div "🍬 Classic Mix – A colourful assortment of chewy, fizzy and fruity favourites. 🍬…"
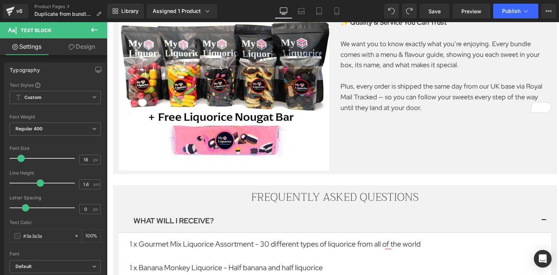
scroll to position [692, 0]
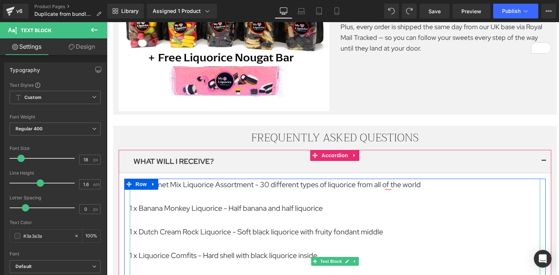
click at [220, 203] on p "1 x Banana Monkey Liquorice - Half banana and half liquorice" at bounding box center [335, 209] width 410 height 12
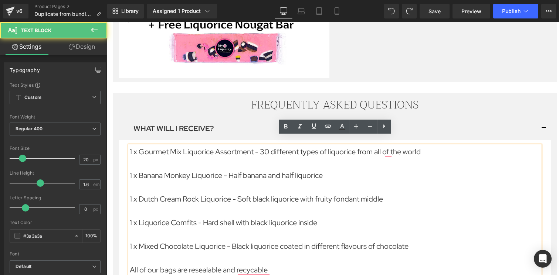
scroll to position [725, 0]
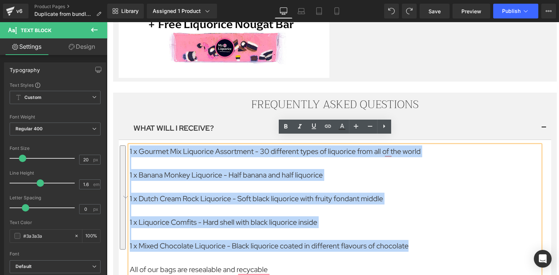
drag, startPoint x: 411, startPoint y: 237, endPoint x: 126, endPoint y: 141, distance: 300.8
click at [126, 146] on div "1 x Gourmet Mix Liquorice Assortment - 30 different types of liquorice from all…" at bounding box center [334, 229] width 421 height 166
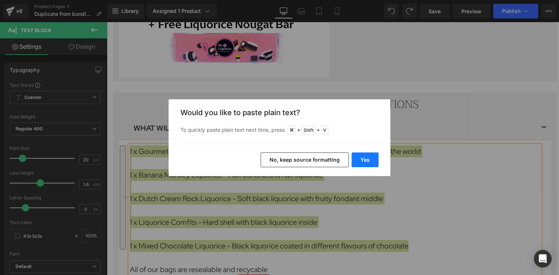
click at [354, 162] on button "Yes" at bounding box center [365, 160] width 27 height 15
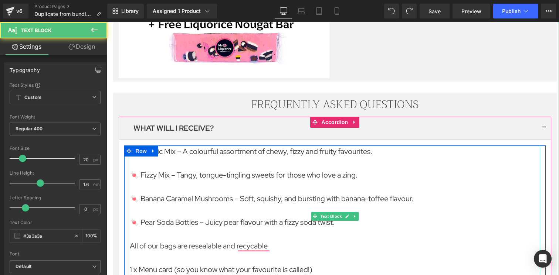
click at [178, 169] on p "🍬 Fizzy Mix – Tangy, tongue-tingling sweets for those who love a zing." at bounding box center [335, 175] width 410 height 12
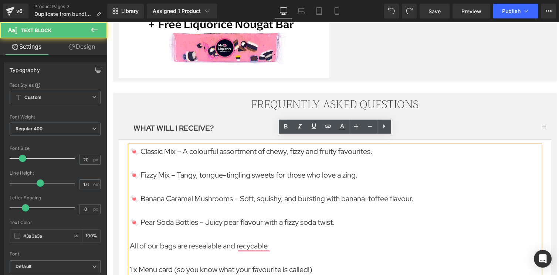
click at [137, 146] on p "🍬 Classic Mix – A colourful assortment of chewy, fizzy and fruity favourites." at bounding box center [335, 152] width 410 height 12
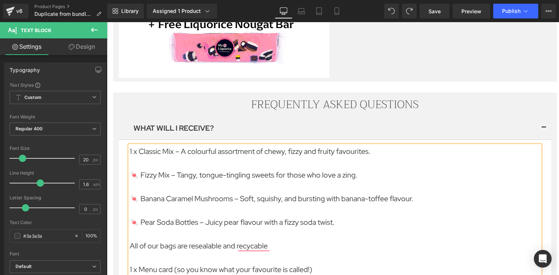
click at [136, 169] on p "🍬 Fizzy Mix – Tangy, tongue-tingling sweets for those who love a zing." at bounding box center [335, 175] width 410 height 12
click at [138, 193] on p "🍬 Banana Caramel Mushrooms – Soft, squishy, and bursting with banana-toffee fla…" at bounding box center [335, 199] width 410 height 12
click at [137, 217] on p "🍬 Pear Soda Bottles – Juicy pear flavour with a fizzy soda twist." at bounding box center [335, 223] width 410 height 12
click at [346, 217] on p "1 x Pear Soda Bottles – Juicy pear flavour with a fizzy soda twist." at bounding box center [335, 223] width 410 height 12
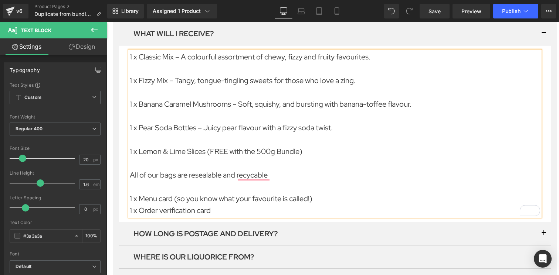
scroll to position [823, 0]
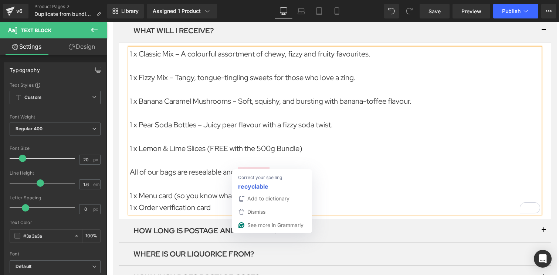
click at [256, 166] on p "All of our bags are resealable and recycable" at bounding box center [335, 172] width 410 height 12
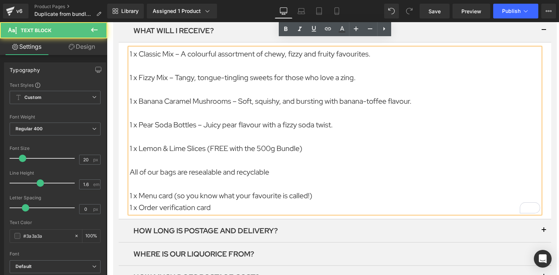
click at [267, 190] on p "1 x Menu card (so you know what your favourite is called!)" at bounding box center [335, 196] width 410 height 12
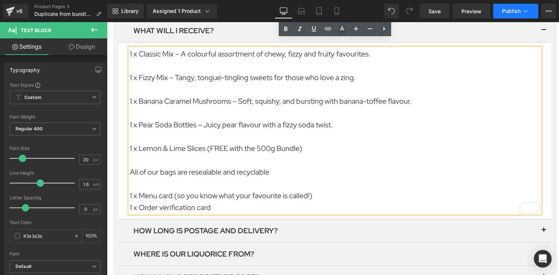
click at [518, 13] on span "Publish" at bounding box center [511, 11] width 18 height 6
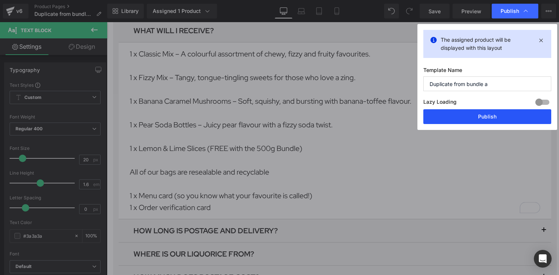
drag, startPoint x: 475, startPoint y: 120, endPoint x: 367, endPoint y: 98, distance: 109.5
click at [475, 120] on button "Publish" at bounding box center [487, 116] width 128 height 15
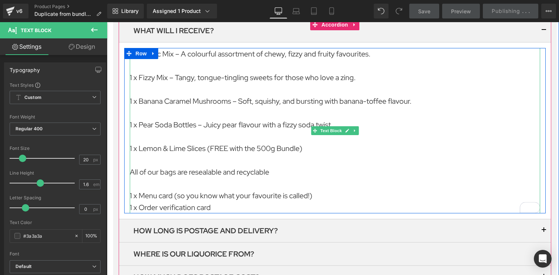
scroll to position [850, 0]
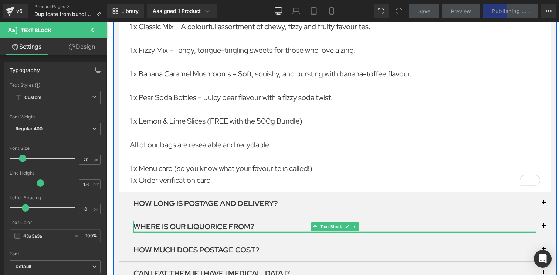
click at [207, 222] on b "WHERE IS OUR LIQUORICE FROM?" at bounding box center [193, 227] width 121 height 10
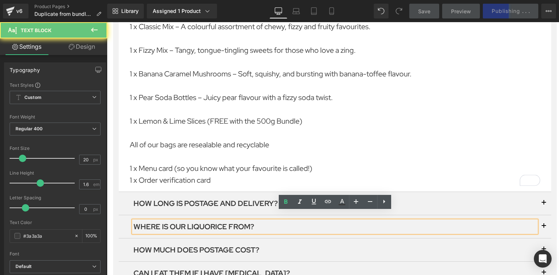
click at [207, 222] on b "WHERE IS OUR LIQUORICE FROM?" at bounding box center [193, 227] width 121 height 10
click at [183, 222] on b "WHERE IS OUR LIQUORICE FROM?" at bounding box center [193, 227] width 121 height 10
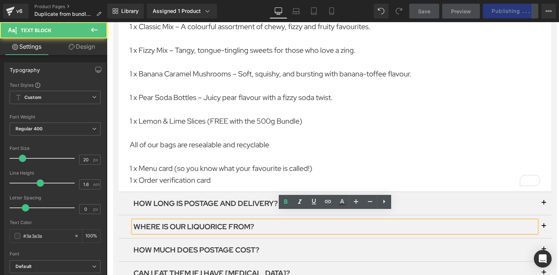
click at [169, 222] on b "WHERE IS OUR LIQUORICE FROM?" at bounding box center [193, 227] width 121 height 10
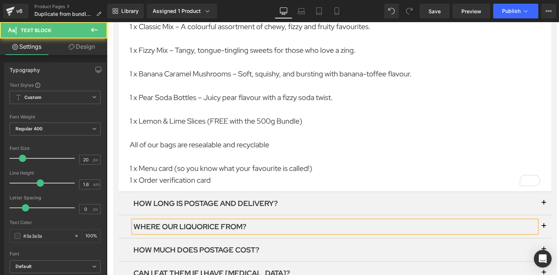
click at [190, 222] on b "WHERE OUR LIQUORICE FROM?" at bounding box center [189, 227] width 113 height 10
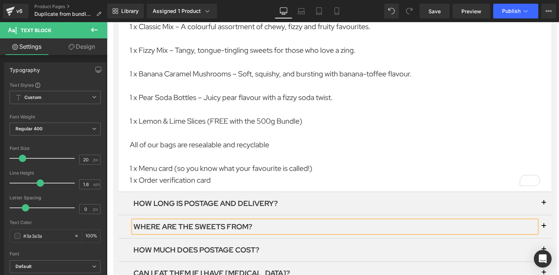
click at [544, 228] on span "button" at bounding box center [544, 228] width 0 height 0
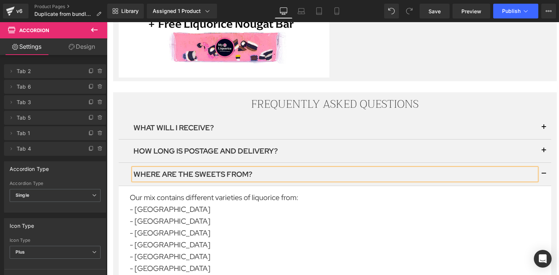
scroll to position [762, 0]
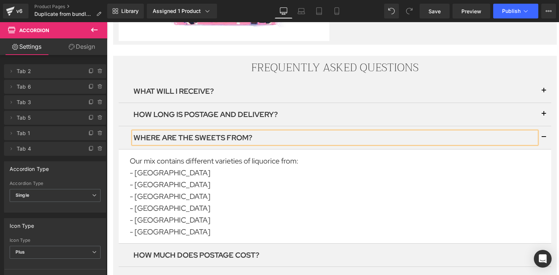
click at [165, 217] on p "- England - Belgium - The Netherlands - Finland - Italy - Sweden" at bounding box center [335, 202] width 410 height 71
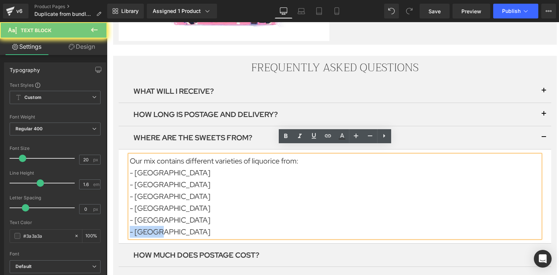
click at [165, 217] on p "- England - Belgium - The Netherlands - Finland - Italy - Sweden" at bounding box center [335, 202] width 410 height 71
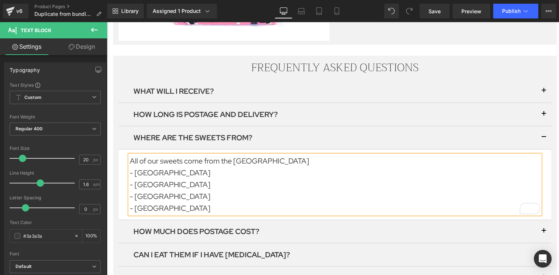
click at [542, 103] on button "button" at bounding box center [543, 114] width 15 height 23
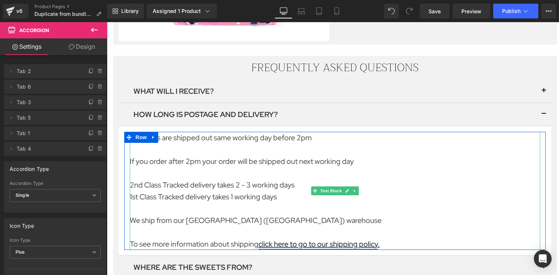
click at [306, 240] on link "click here to go to our shipping policy" at bounding box center [317, 245] width 119 height 10
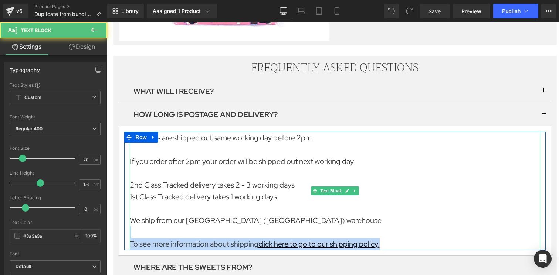
drag, startPoint x: 394, startPoint y: 234, endPoint x: 148, endPoint y: 221, distance: 246.2
click at [148, 221] on div "All orders are shipped out same working day before 2pm If you order after 2pm y…" at bounding box center [335, 191] width 410 height 118
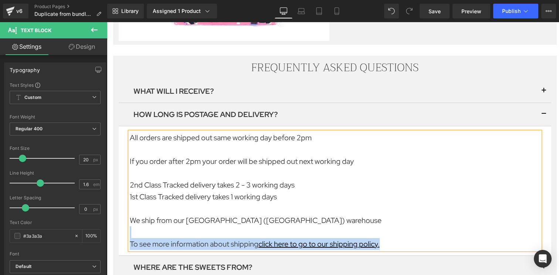
click at [148, 227] on p at bounding box center [335, 233] width 410 height 12
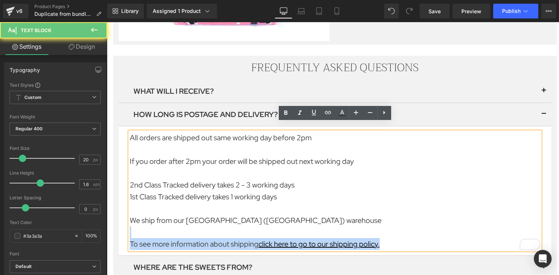
drag, startPoint x: 132, startPoint y: 222, endPoint x: 377, endPoint y: 244, distance: 246.5
click at [377, 244] on article "All orders are shipped out same working day before 2pm If you order after 2pm y…" at bounding box center [335, 191] width 433 height 130
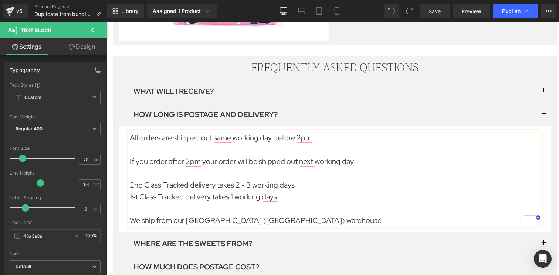
click at [541, 108] on button "button" at bounding box center [543, 114] width 15 height 23
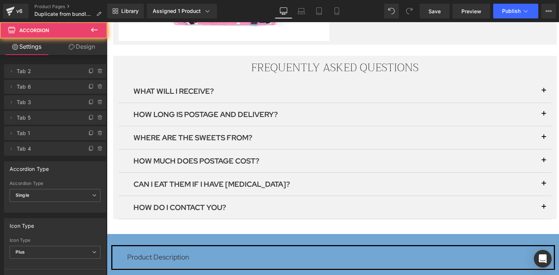
click at [543, 84] on button "button" at bounding box center [543, 91] width 15 height 23
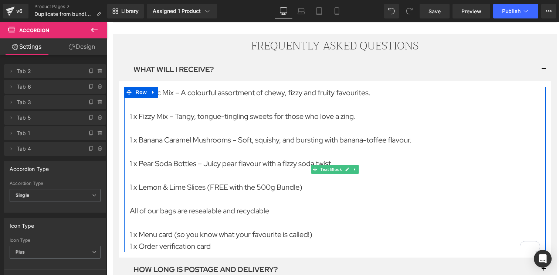
scroll to position [790, 0]
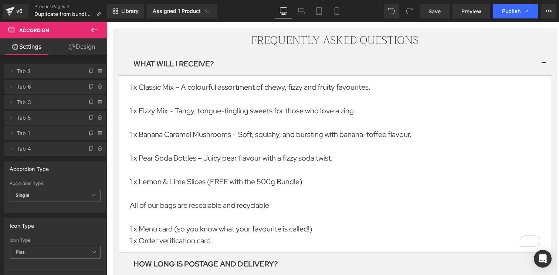
click at [542, 57] on button "button" at bounding box center [543, 63] width 15 height 23
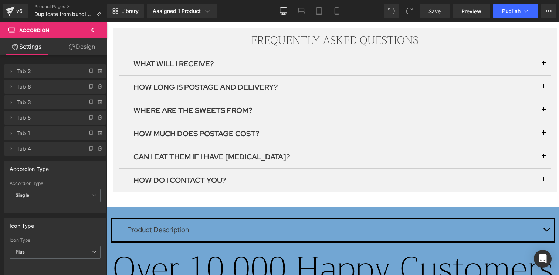
click at [544, 135] on span "button" at bounding box center [544, 135] width 0 height 0
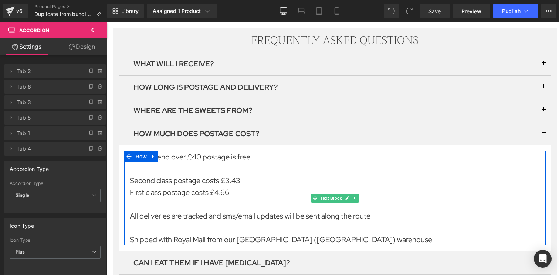
click at [196, 151] on p "If you spend over £40 postage is free" at bounding box center [335, 157] width 410 height 12
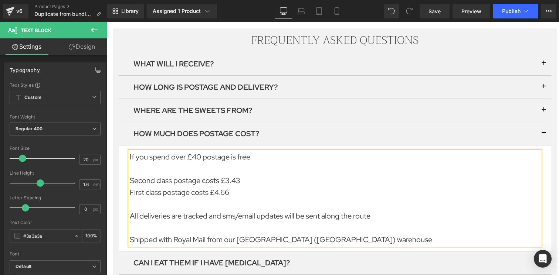
click at [196, 151] on p "If you spend over £40 postage is free" at bounding box center [335, 157] width 410 height 12
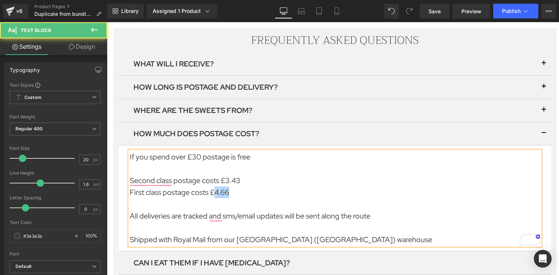
drag, startPoint x: 231, startPoint y: 182, endPoint x: 214, endPoint y: 182, distance: 16.3
click at [214, 187] on p "First class postage costs £4.66" at bounding box center [335, 193] width 410 height 12
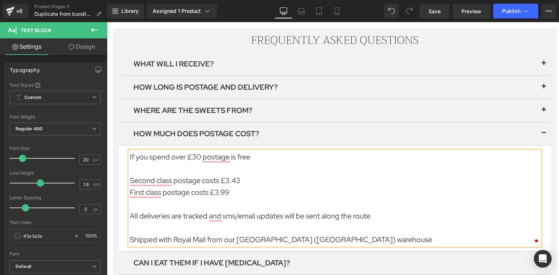
click at [240, 175] on p "Second class postage costs £3.43" at bounding box center [335, 181] width 410 height 12
click at [543, 124] on button "button" at bounding box center [543, 133] width 15 height 23
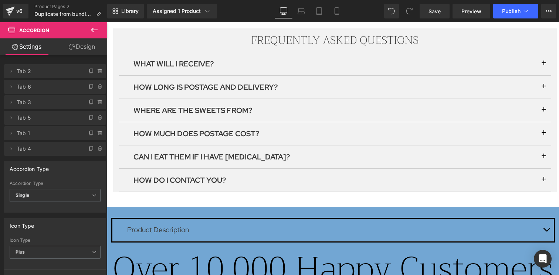
click at [545, 146] on button "button" at bounding box center [543, 157] width 15 height 23
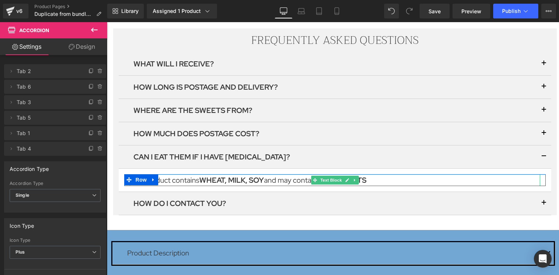
click at [264, 176] on span "WHEAT, MILK, SOY" at bounding box center [231, 181] width 65 height 10
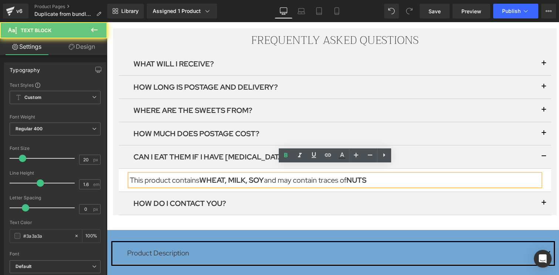
click at [264, 176] on span "WHEAT, MILK, SOY" at bounding box center [231, 181] width 65 height 10
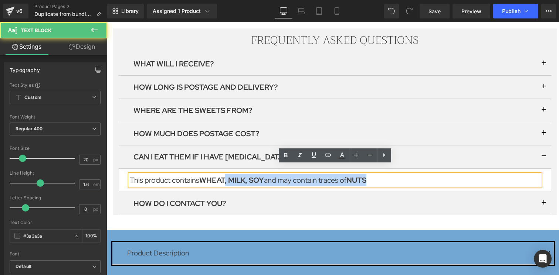
drag, startPoint x: 227, startPoint y: 174, endPoint x: 396, endPoint y: 177, distance: 169.4
click at [396, 177] on div "This product contains WHEAT, MILK, SOY and may contain traces of NUTS" at bounding box center [335, 180] width 410 height 12
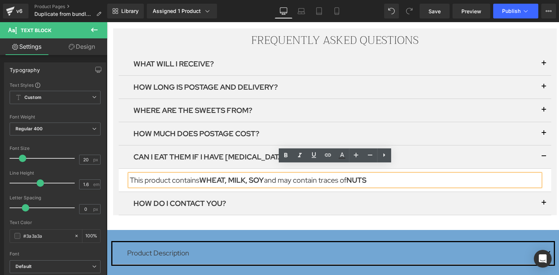
click at [338, 175] on p "This product contains WHEAT, MILK, SOY and may contain traces of NUTS" at bounding box center [335, 180] width 410 height 12
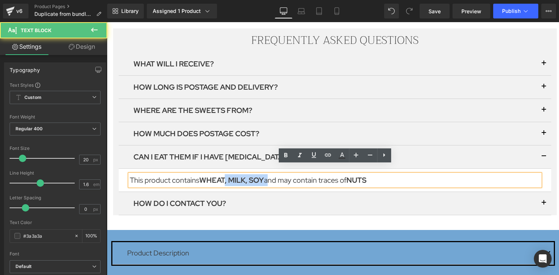
drag, startPoint x: 269, startPoint y: 173, endPoint x: 227, endPoint y: 171, distance: 41.8
click at [227, 174] on p "This product contains WHEAT, MILK, SOY and may contain traces of NUTS" at bounding box center [335, 180] width 410 height 12
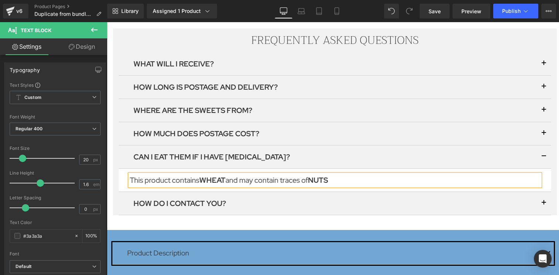
click at [544, 159] on span "button" at bounding box center [544, 159] width 0 height 0
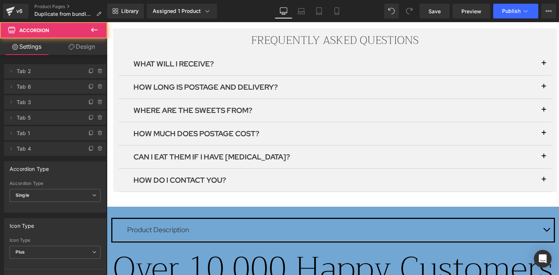
click at [544, 182] on span "button" at bounding box center [544, 182] width 0 height 0
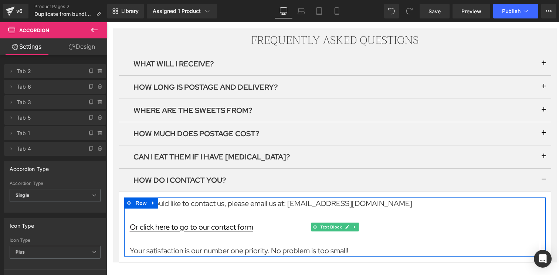
click at [265, 210] on p at bounding box center [335, 216] width 410 height 12
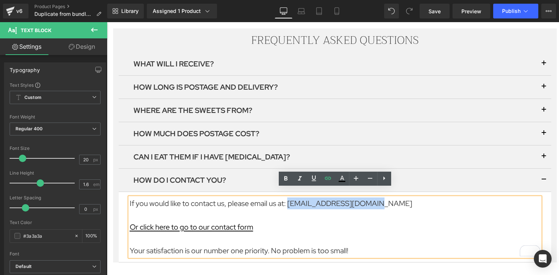
drag, startPoint x: 369, startPoint y: 197, endPoint x: 289, endPoint y: 198, distance: 80.2
click at [289, 198] on p "If you would like to contact us, please email us at: info@myliquorice.co.uk" at bounding box center [335, 204] width 410 height 12
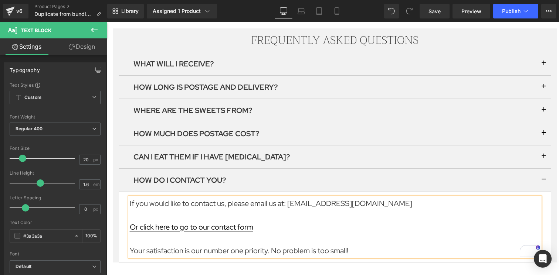
click at [265, 233] on p "To enrich screen reader interactions, please activate Accessibility in Grammarl…" at bounding box center [335, 239] width 410 height 12
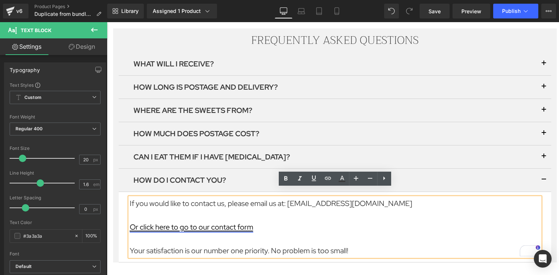
click at [234, 223] on u "Or click here to go to our contact form" at bounding box center [191, 228] width 123 height 10
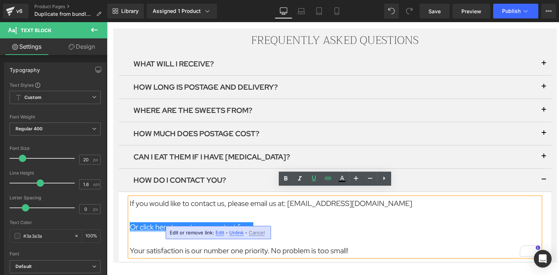
click at [219, 234] on span "Edit" at bounding box center [220, 233] width 9 height 6
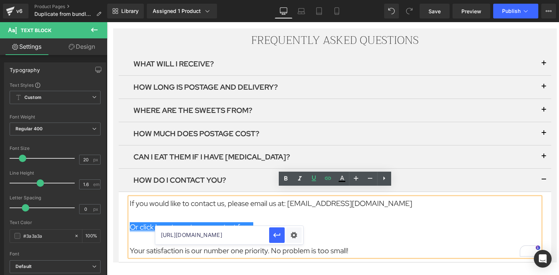
click at [240, 240] on input "[URL][DOMAIN_NAME]" at bounding box center [212, 235] width 114 height 18
paste input "[DOMAIN_NAME][URL]"
type input "[URL][DOMAIN_NAME]"
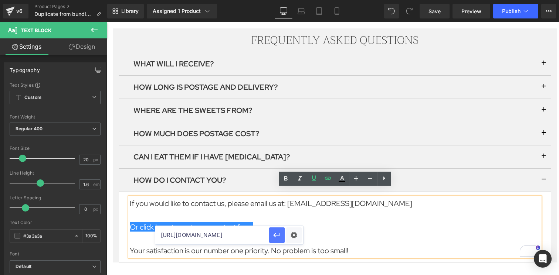
drag, startPoint x: 272, startPoint y: 236, endPoint x: 165, endPoint y: 213, distance: 109.6
click at [272, 236] on icon "button" at bounding box center [276, 235] width 9 height 9
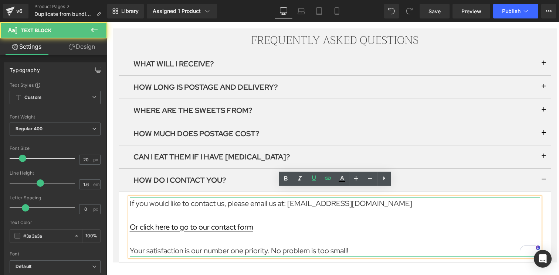
click at [329, 233] on p "To enrich screen reader interactions, please activate Accessibility in Grammarl…" at bounding box center [335, 239] width 410 height 12
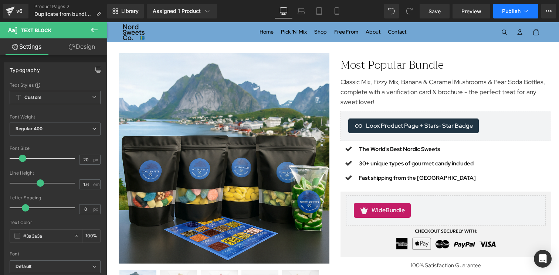
click at [512, 14] on span "Publish" at bounding box center [511, 11] width 18 height 6
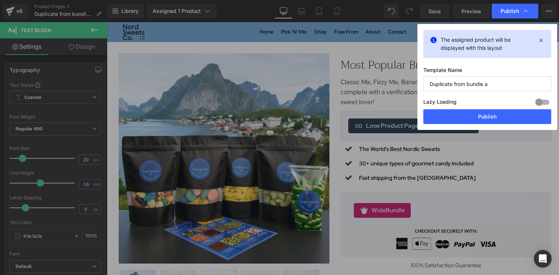
click at [542, 99] on div at bounding box center [542, 102] width 18 height 12
drag, startPoint x: 503, startPoint y: 115, endPoint x: 396, endPoint y: 93, distance: 109.5
click at [503, 115] on button "Publish" at bounding box center [487, 116] width 128 height 15
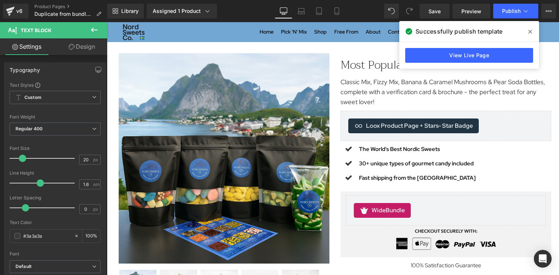
click at [529, 30] on icon at bounding box center [530, 32] width 4 height 6
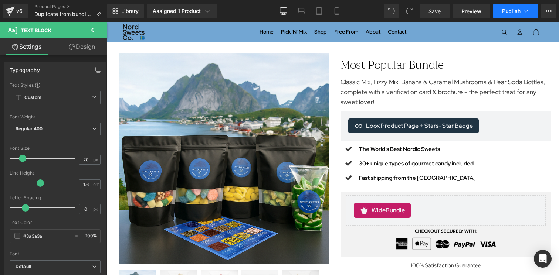
click at [518, 13] on span "Publish" at bounding box center [511, 11] width 18 height 6
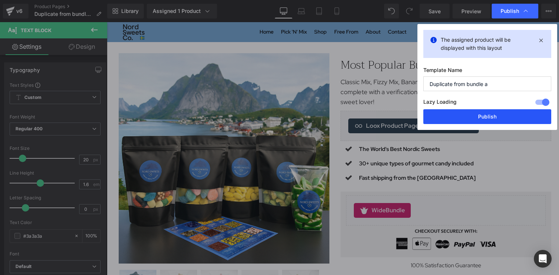
click at [470, 119] on button "Publish" at bounding box center [487, 116] width 128 height 15
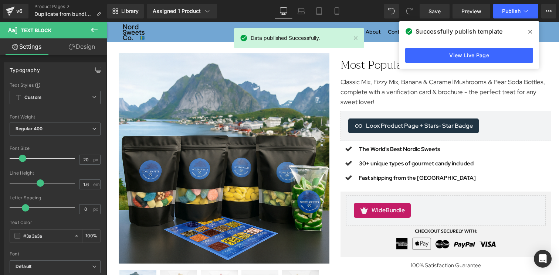
click at [529, 33] on icon at bounding box center [530, 32] width 4 height 6
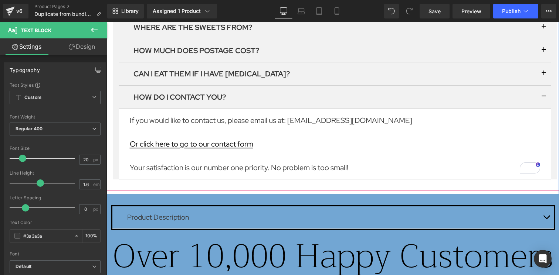
scroll to position [1028, 0]
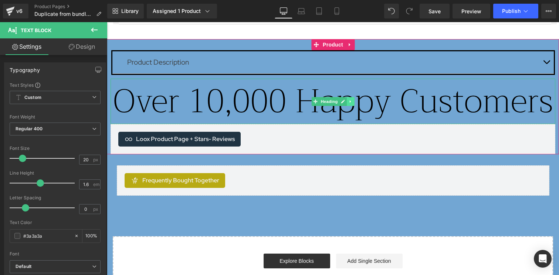
click at [353, 99] on icon at bounding box center [351, 101] width 4 height 4
click at [353, 99] on icon at bounding box center [354, 101] width 4 height 4
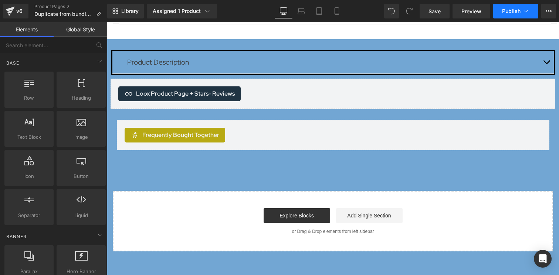
click at [509, 16] on button "Publish" at bounding box center [515, 11] width 45 height 15
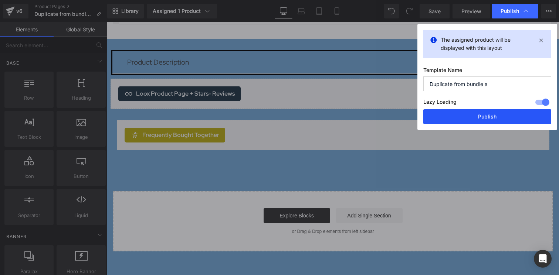
click at [458, 118] on button "Publish" at bounding box center [487, 116] width 128 height 15
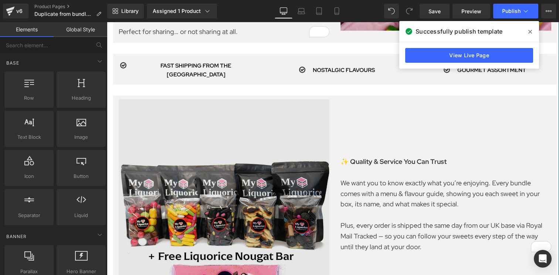
scroll to position [538, 0]
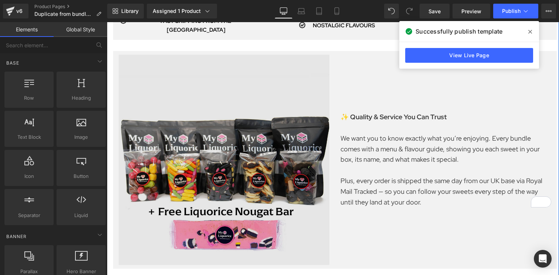
click at [239, 162] on img at bounding box center [224, 160] width 211 height 218
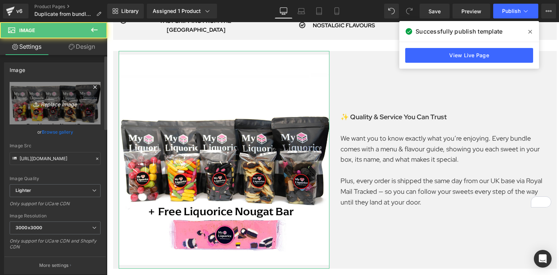
click at [60, 105] on icon "Replace Image" at bounding box center [55, 103] width 59 height 9
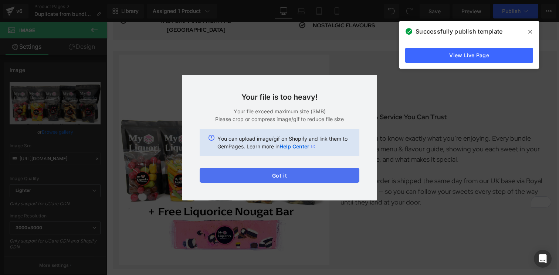
click at [313, 170] on button "Got it" at bounding box center [280, 175] width 160 height 15
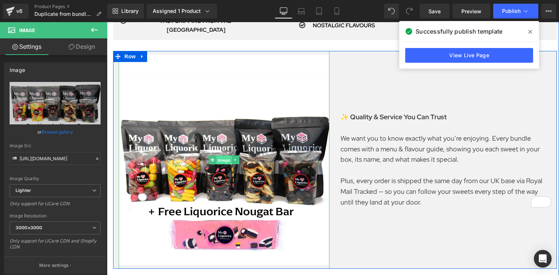
click at [223, 156] on span "Image" at bounding box center [224, 160] width 16 height 9
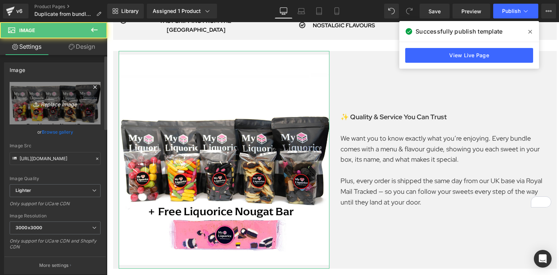
click at [71, 111] on link "Replace Image" at bounding box center [55, 103] width 91 height 43
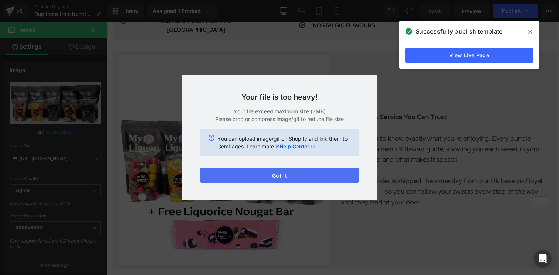
click at [260, 174] on button "Got it" at bounding box center [280, 175] width 160 height 15
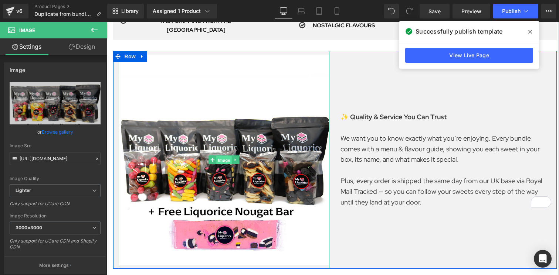
click at [223, 156] on span "Image" at bounding box center [224, 160] width 16 height 9
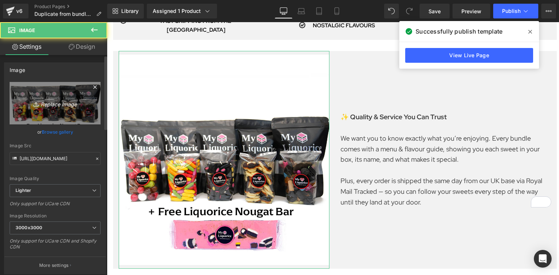
click at [58, 115] on link "Replace Image" at bounding box center [55, 103] width 91 height 43
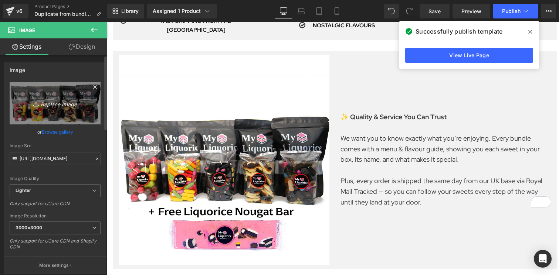
type input "C:\fakepath\bundle aa 50.png"
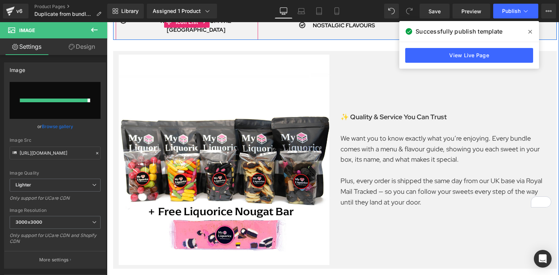
type input "https://ucarecdn.com/65d49daf-c430-4473-9aa0-38f6647aa08f/-/format/auto/-/previ…"
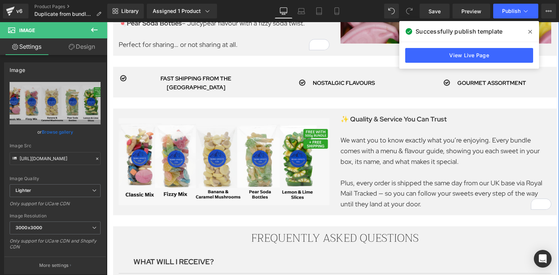
scroll to position [454, 0]
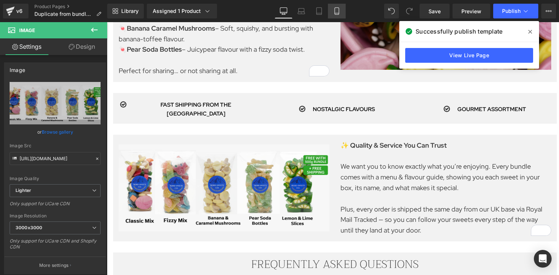
click at [332, 11] on link "Mobile" at bounding box center [337, 11] width 18 height 15
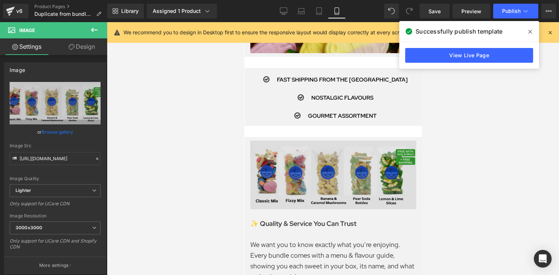
scroll to position [848, 0]
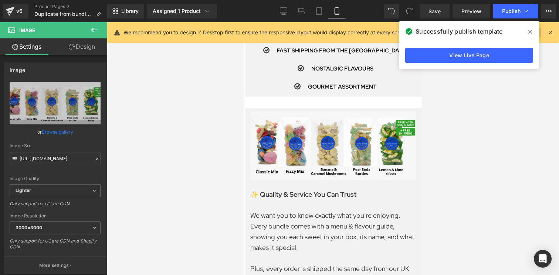
click at [528, 31] on span at bounding box center [530, 32] width 12 height 12
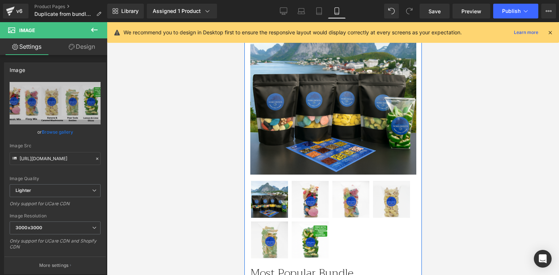
scroll to position [0, 0]
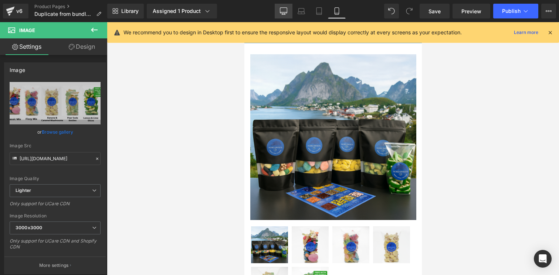
click at [282, 10] on icon at bounding box center [283, 10] width 7 height 7
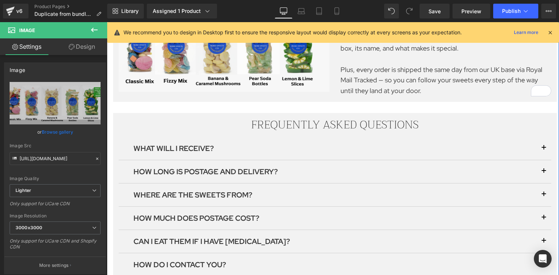
scroll to position [670, 0]
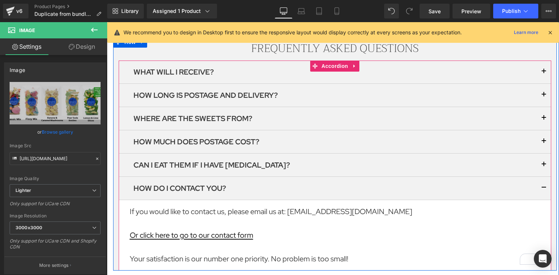
click at [546, 64] on button "button" at bounding box center [543, 72] width 15 height 23
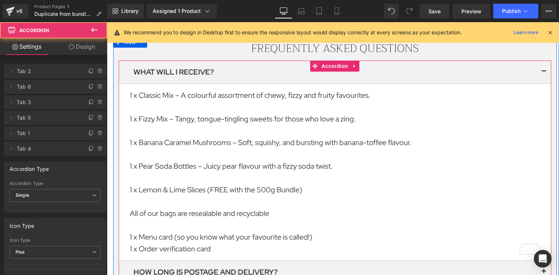
click at [544, 74] on span "button" at bounding box center [544, 74] width 0 height 0
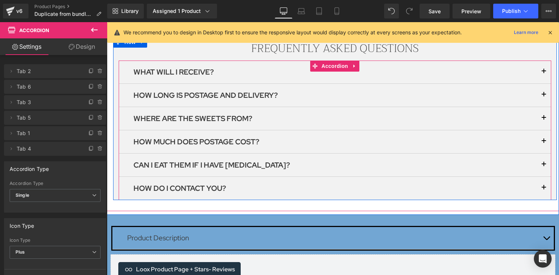
click at [542, 87] on button "button" at bounding box center [543, 95] width 15 height 23
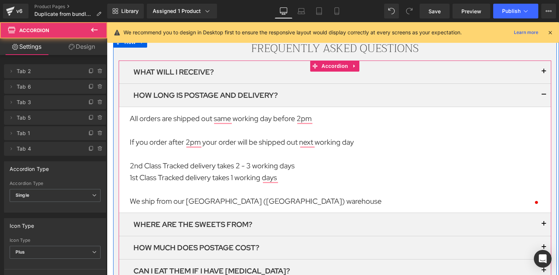
click at [543, 86] on button "button" at bounding box center [543, 95] width 15 height 23
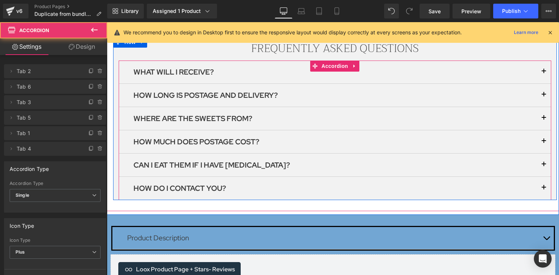
click at [544, 120] on span "button" at bounding box center [544, 120] width 0 height 0
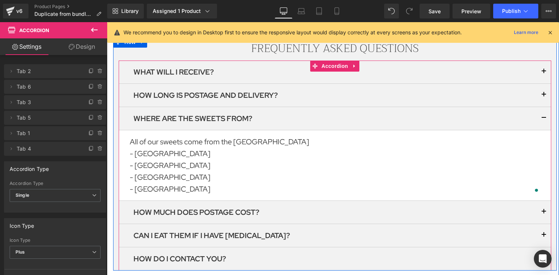
click at [544, 120] on span "button" at bounding box center [544, 120] width 0 height 0
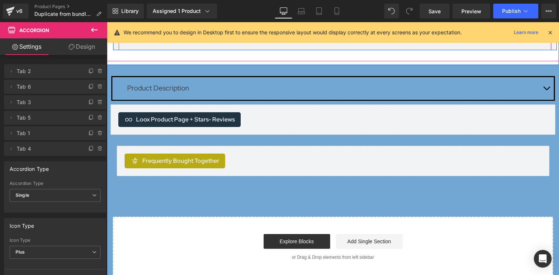
scroll to position [835, 0]
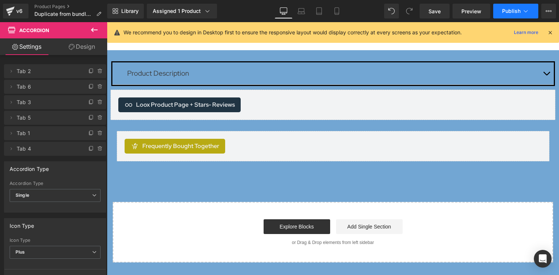
click at [514, 9] on span "Publish" at bounding box center [511, 11] width 18 height 6
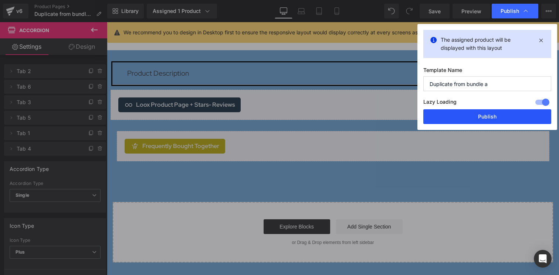
click at [472, 114] on button "Publish" at bounding box center [487, 116] width 128 height 15
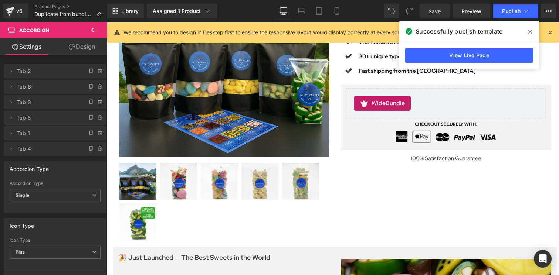
scroll to position [0, 0]
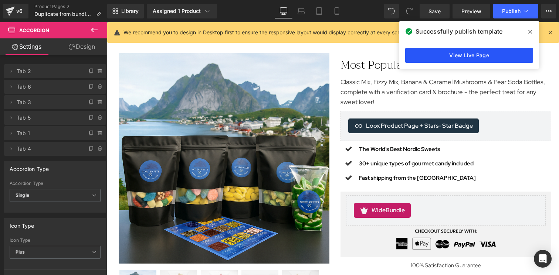
click at [454, 58] on link "View Live Page" at bounding box center [469, 55] width 128 height 15
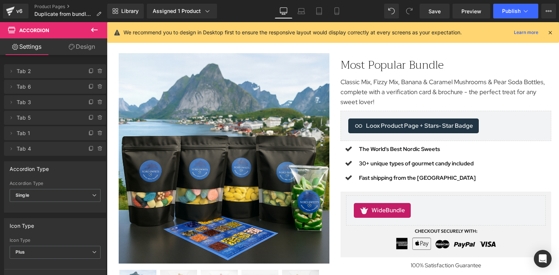
click at [54, 3] on div "v6 Product Pages Duplicate from bundle a" at bounding box center [53, 11] width 107 height 22
click at [54, 8] on link "Product Pages" at bounding box center [70, 7] width 73 height 6
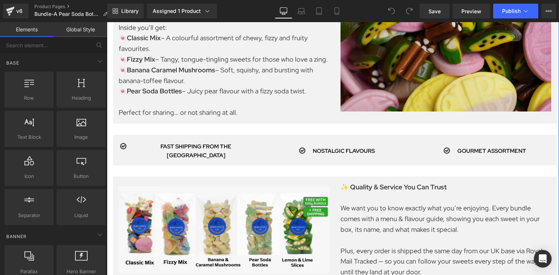
scroll to position [457, 0]
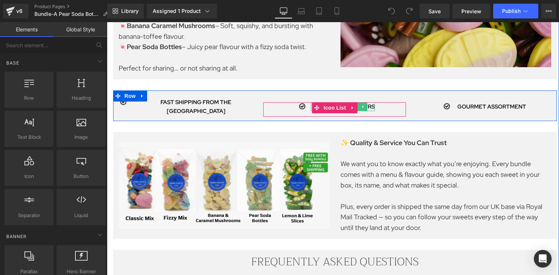
click at [370, 103] on b "NOSTALGIC FLAVOURS" at bounding box center [344, 106] width 62 height 7
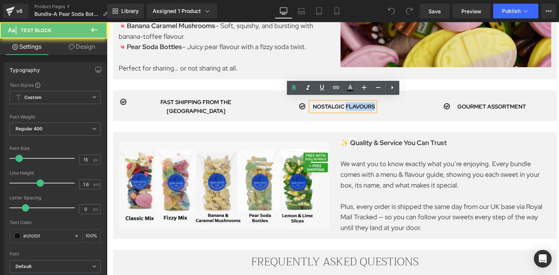
click at [370, 103] on b "NOSTALGIC FLAVOURS" at bounding box center [344, 106] width 62 height 7
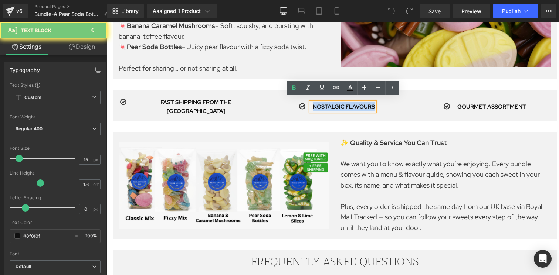
click at [370, 103] on b "NOSTALGIC FLAVOURS" at bounding box center [344, 106] width 62 height 7
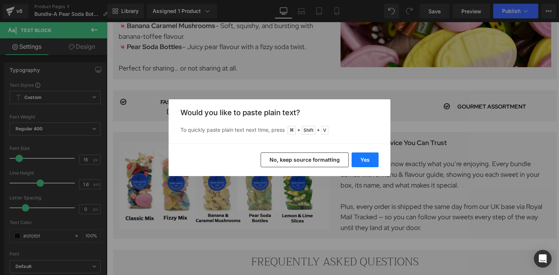
click at [363, 159] on button "Yes" at bounding box center [365, 160] width 27 height 15
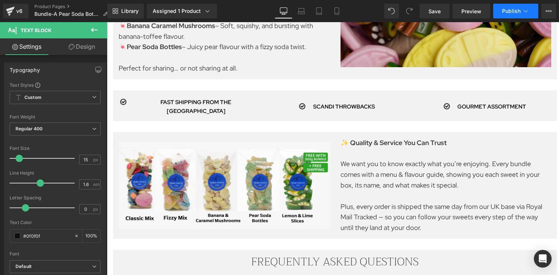
click at [511, 12] on span "Publish" at bounding box center [511, 11] width 18 height 6
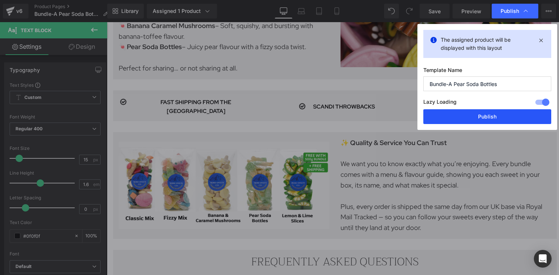
click at [479, 117] on button "Publish" at bounding box center [487, 116] width 128 height 15
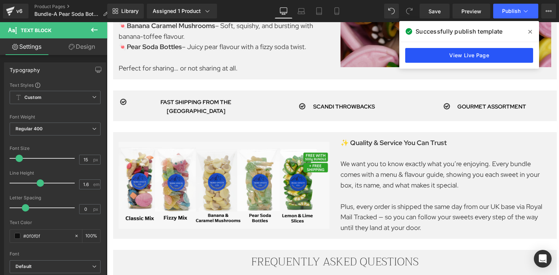
click at [468, 54] on link "View Live Page" at bounding box center [469, 55] width 128 height 15
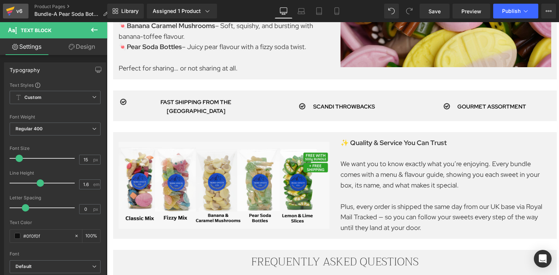
click at [20, 12] on div "v6" at bounding box center [19, 11] width 9 height 10
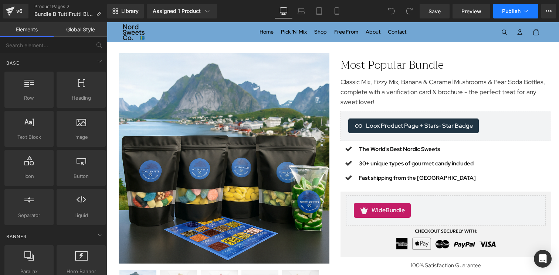
click at [516, 9] on span "Publish" at bounding box center [511, 11] width 18 height 6
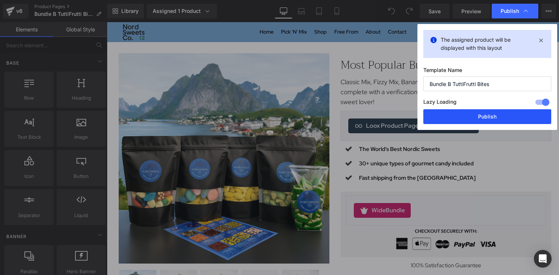
click at [490, 117] on button "Publish" at bounding box center [487, 116] width 128 height 15
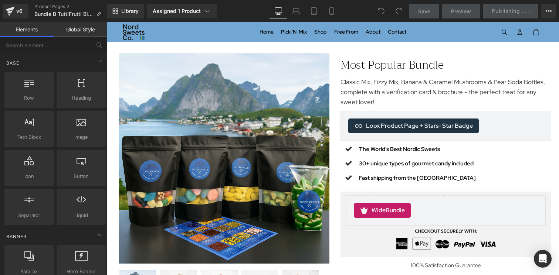
click at [490, 117] on div "Loox Product Page + Stars - Star Badge Loox Product Page + Stars" at bounding box center [445, 126] width 211 height 30
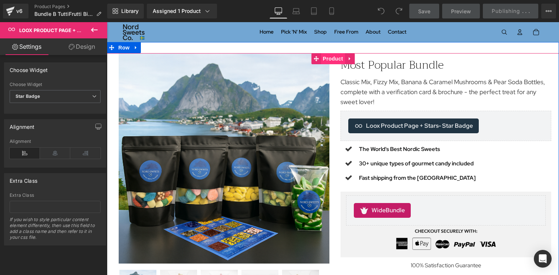
click at [334, 58] on span "Product" at bounding box center [333, 58] width 24 height 11
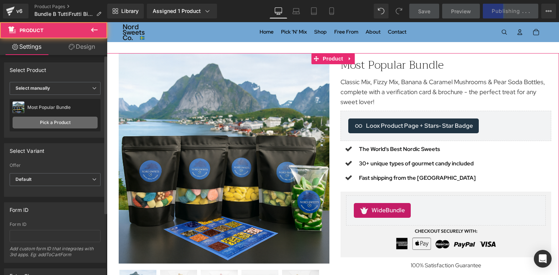
click at [63, 122] on link "Pick a Product" at bounding box center [55, 123] width 85 height 12
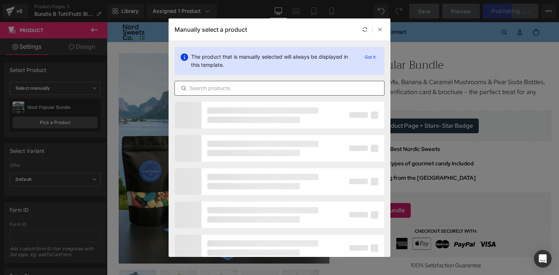
click at [236, 85] on input "text" at bounding box center [279, 88] width 209 height 9
type input "bundle"
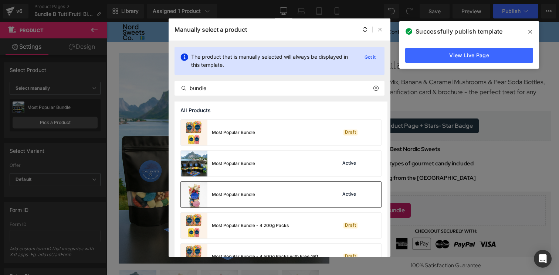
drag, startPoint x: 238, startPoint y: 188, endPoint x: 131, endPoint y: 166, distance: 109.0
click at [238, 188] on div "Most Popular Bundle" at bounding box center [218, 195] width 74 height 26
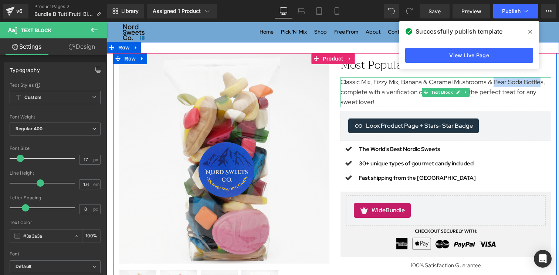
drag, startPoint x: 494, startPoint y: 83, endPoint x: 541, endPoint y: 84, distance: 46.6
click at [541, 84] on p "Classic Mix, Fizzy Mix, Banana & Caramel Mushrooms & Pear Soda Bottles, complet…" at bounding box center [445, 92] width 211 height 30
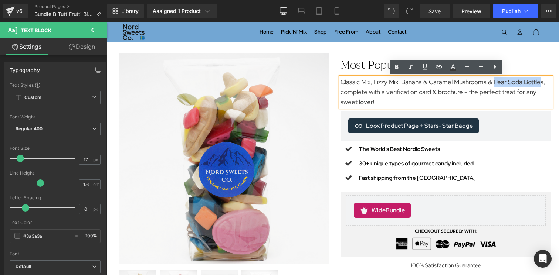
click at [541, 84] on p "Classic Mix, Fizzy Mix, Banana & Caramel Mushrooms & Pear Soda Bottles, complet…" at bounding box center [445, 92] width 211 height 30
drag, startPoint x: 540, startPoint y: 84, endPoint x: 494, endPoint y: 84, distance: 47.0
click at [494, 84] on p "Classic Mix, Fizzy Mix, Banana & Caramel Mushrooms & Pear Soda Bottles, complet…" at bounding box center [445, 92] width 211 height 30
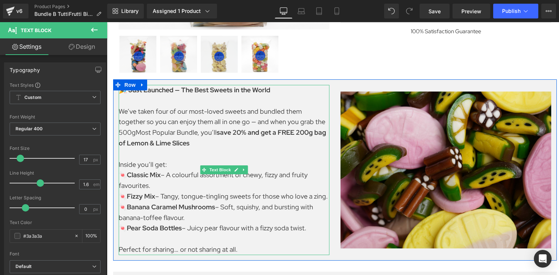
scroll to position [235, 0]
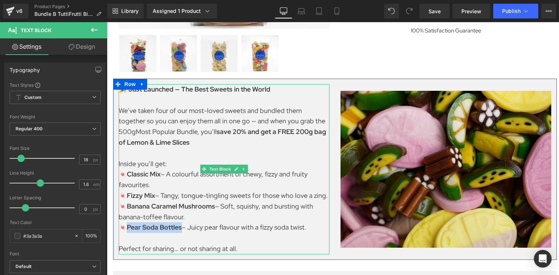
drag, startPoint x: 182, startPoint y: 229, endPoint x: 128, endPoint y: 231, distance: 54.0
click at [128, 231] on p "🍬 Pear Soda Bottles – Juicy pear flavour with a fizzy soda twist." at bounding box center [224, 228] width 211 height 11
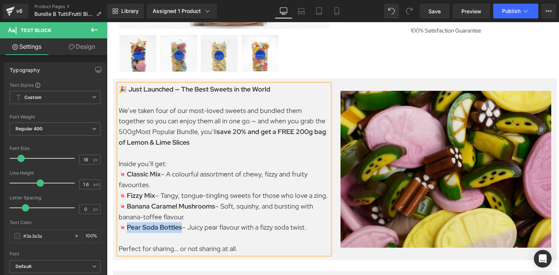
click at [128, 231] on strong "Pear Soda Bottles" at bounding box center [154, 227] width 55 height 9
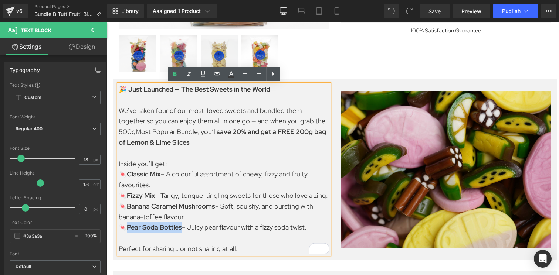
drag, startPoint x: 128, startPoint y: 227, endPoint x: 181, endPoint y: 227, distance: 53.6
click at [181, 227] on strong "Pear Soda Bottles" at bounding box center [154, 227] width 55 height 9
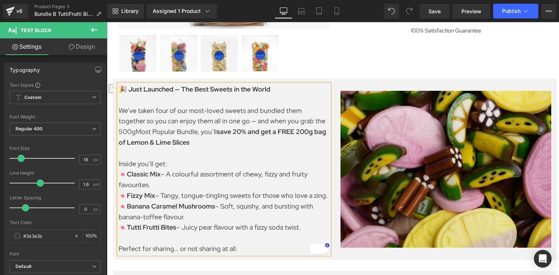
drag, startPoint x: 302, startPoint y: 227, endPoint x: 184, endPoint y: 228, distance: 117.9
click at [184, 228] on p "🍬 Tutti Frutti Bites – Juicy pear flavour with a fizzy soda twist." at bounding box center [224, 228] width 211 height 11
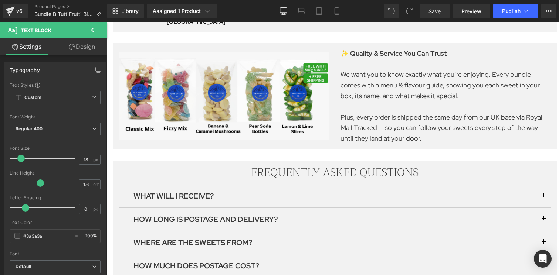
scroll to position [592, 0]
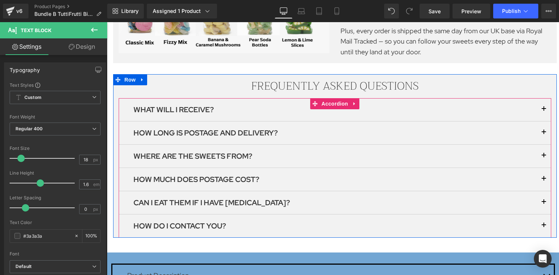
click at [545, 101] on button "button" at bounding box center [543, 109] width 15 height 23
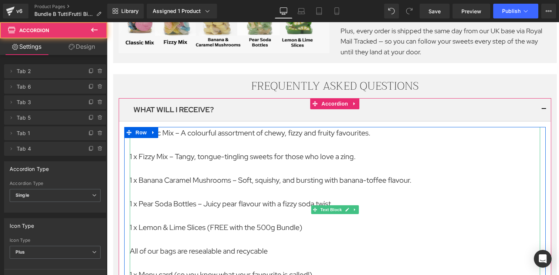
click at [208, 222] on p "1 x Lemon & Lime Slices (FREE with the 500g Bundle)" at bounding box center [335, 228] width 410 height 12
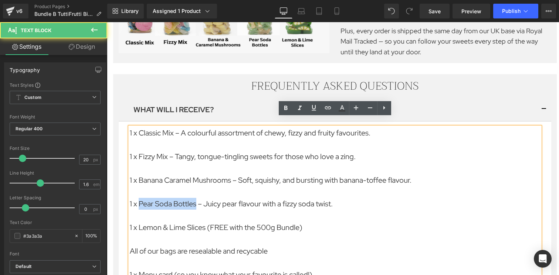
drag, startPoint x: 197, startPoint y: 196, endPoint x: 140, endPoint y: 196, distance: 57.3
click at [140, 198] on p "1 x Pear Soda Bottles – Juicy pear flavour with a fizzy soda twist." at bounding box center [335, 204] width 410 height 12
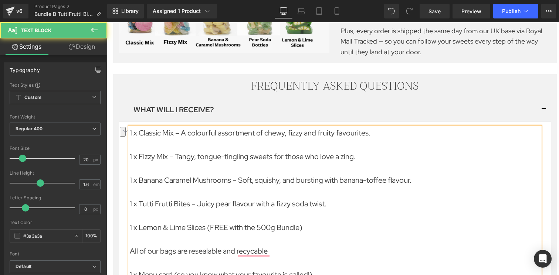
drag, startPoint x: 335, startPoint y: 196, endPoint x: 200, endPoint y: 196, distance: 135.3
click at [200, 198] on p "1 x Tutti Frutti Bites – Juicy pear flavour with a fizzy soda twist." at bounding box center [335, 204] width 410 height 12
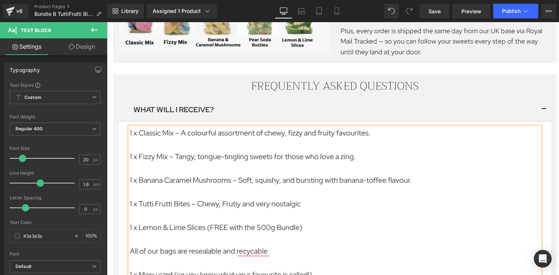
click at [227, 198] on p "1 x Tutti Frutti Bites – Chewy, Frutiy and very nostalgic" at bounding box center [335, 204] width 410 height 12
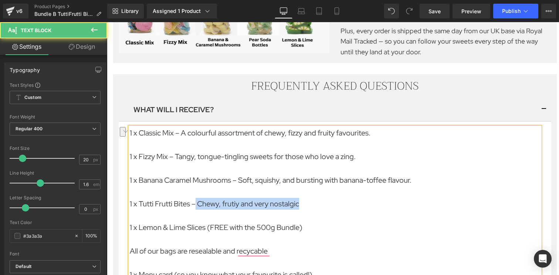
drag, startPoint x: 274, startPoint y: 196, endPoint x: 197, endPoint y: 196, distance: 76.5
click at [197, 198] on p "1 x Tutti Frutti Bites – Chewy, frutiy and very nostalgic" at bounding box center [335, 204] width 410 height 12
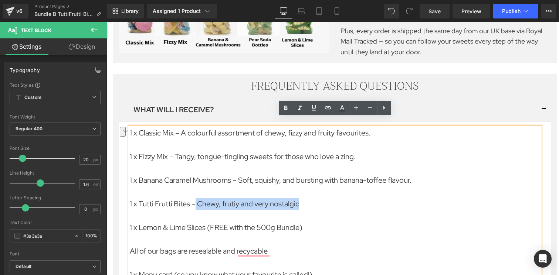
copy p "Chewy, frutiy and very nostalgic"
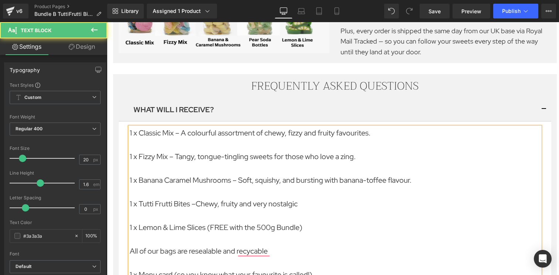
click at [199, 198] on p "1 x Tutti Frutti Bites –Chewy, fruity and very nostalgic" at bounding box center [335, 204] width 410 height 12
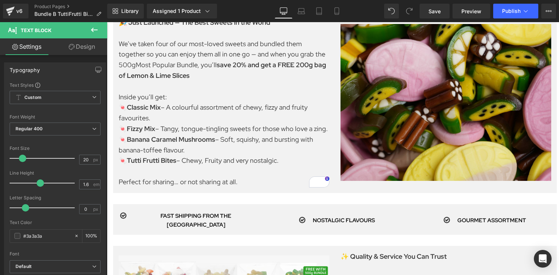
scroll to position [293, 0]
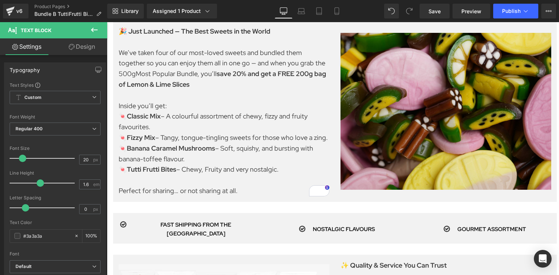
click at [176, 113] on p "🍬 Classic Mix – A colourful assortment of chewy, fizzy and fruity favourites." at bounding box center [224, 121] width 211 height 21
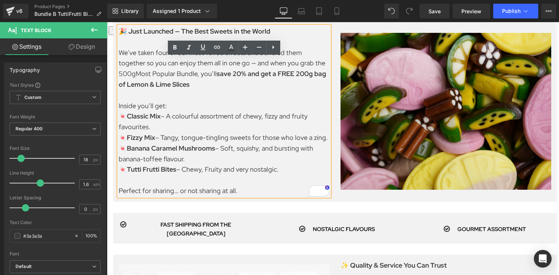
drag, startPoint x: 280, startPoint y: 167, endPoint x: 184, endPoint y: 169, distance: 96.1
click at [184, 168] on p "🍬 Tutti Frutti Bites – Chewy, Fruity and very nostalgic." at bounding box center [224, 170] width 211 height 11
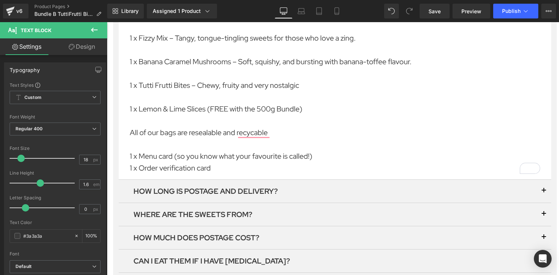
scroll to position [527, 0]
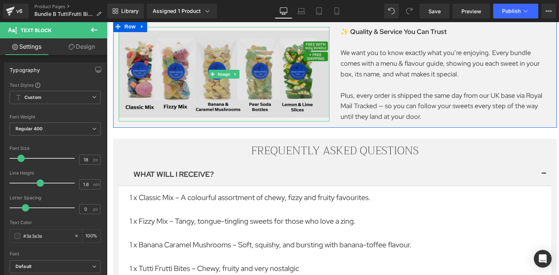
click at [216, 61] on img at bounding box center [224, 74] width 211 height 95
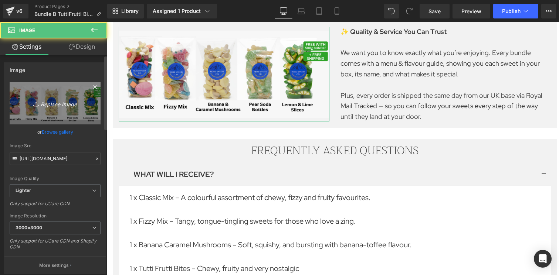
click at [52, 112] on link "Replace Image" at bounding box center [55, 103] width 91 height 43
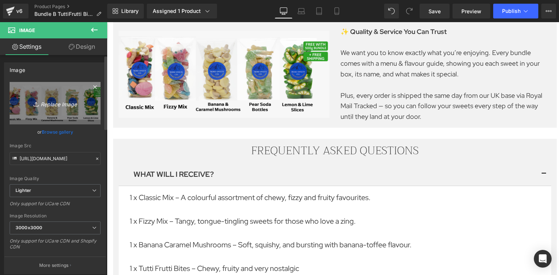
type input "C:\fakepath\tutti [PERSON_NAME] bites v1.png"
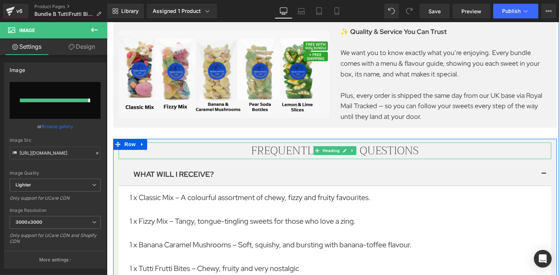
type input "[URL][DOMAIN_NAME]"
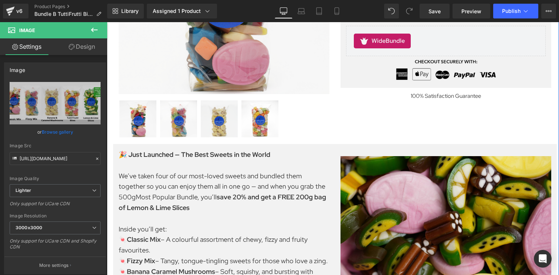
scroll to position [11, 0]
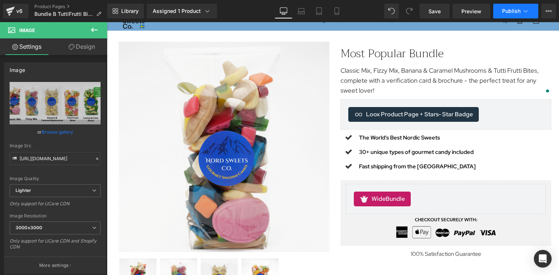
click at [511, 9] on span "Publish" at bounding box center [511, 11] width 18 height 6
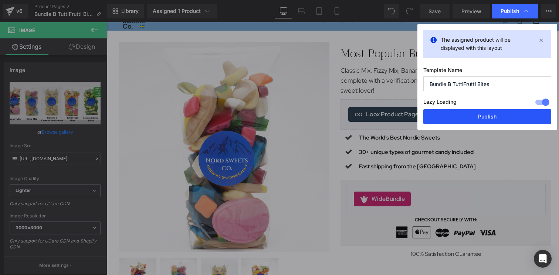
click at [472, 121] on button "Publish" at bounding box center [487, 116] width 128 height 15
